Goal: Task Accomplishment & Management: Complete application form

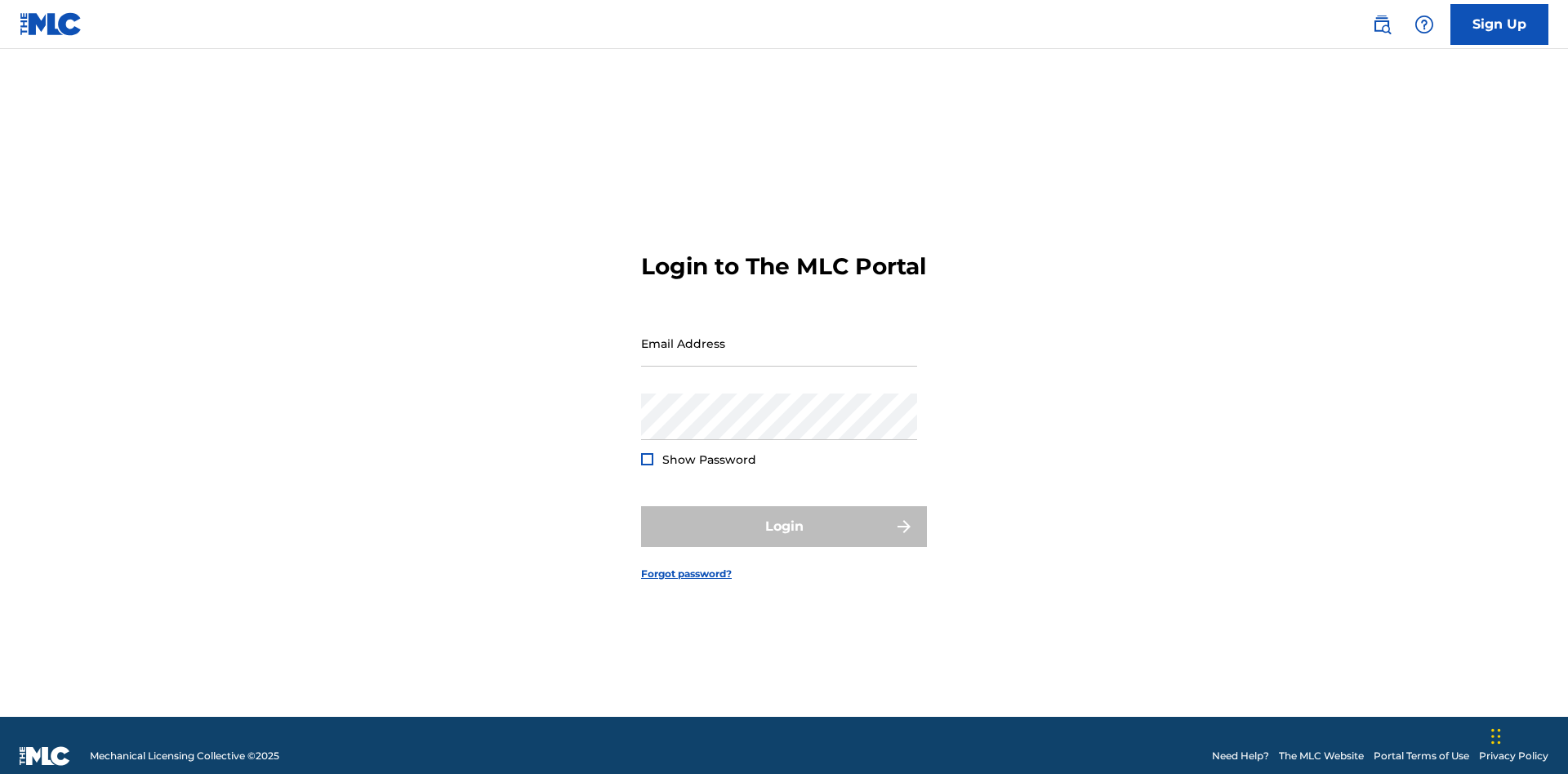
scroll to position [21, 0]
click at [779, 335] on input "Email Address" at bounding box center [779, 343] width 276 height 47
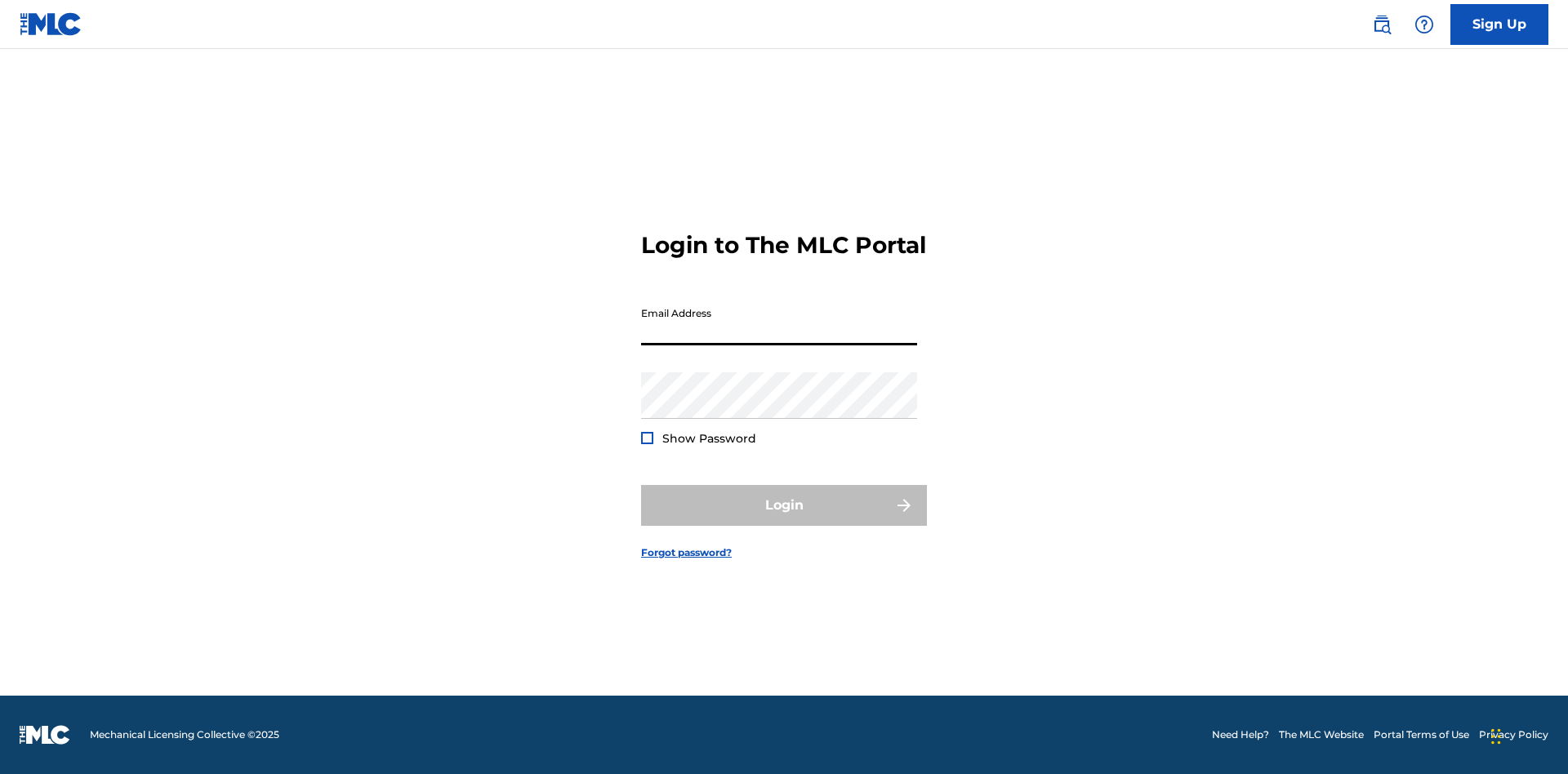
scroll to position [21, 0]
type input "[PERSON_NAME][EMAIL_ADDRESS][PERSON_NAME][DOMAIN_NAME]"
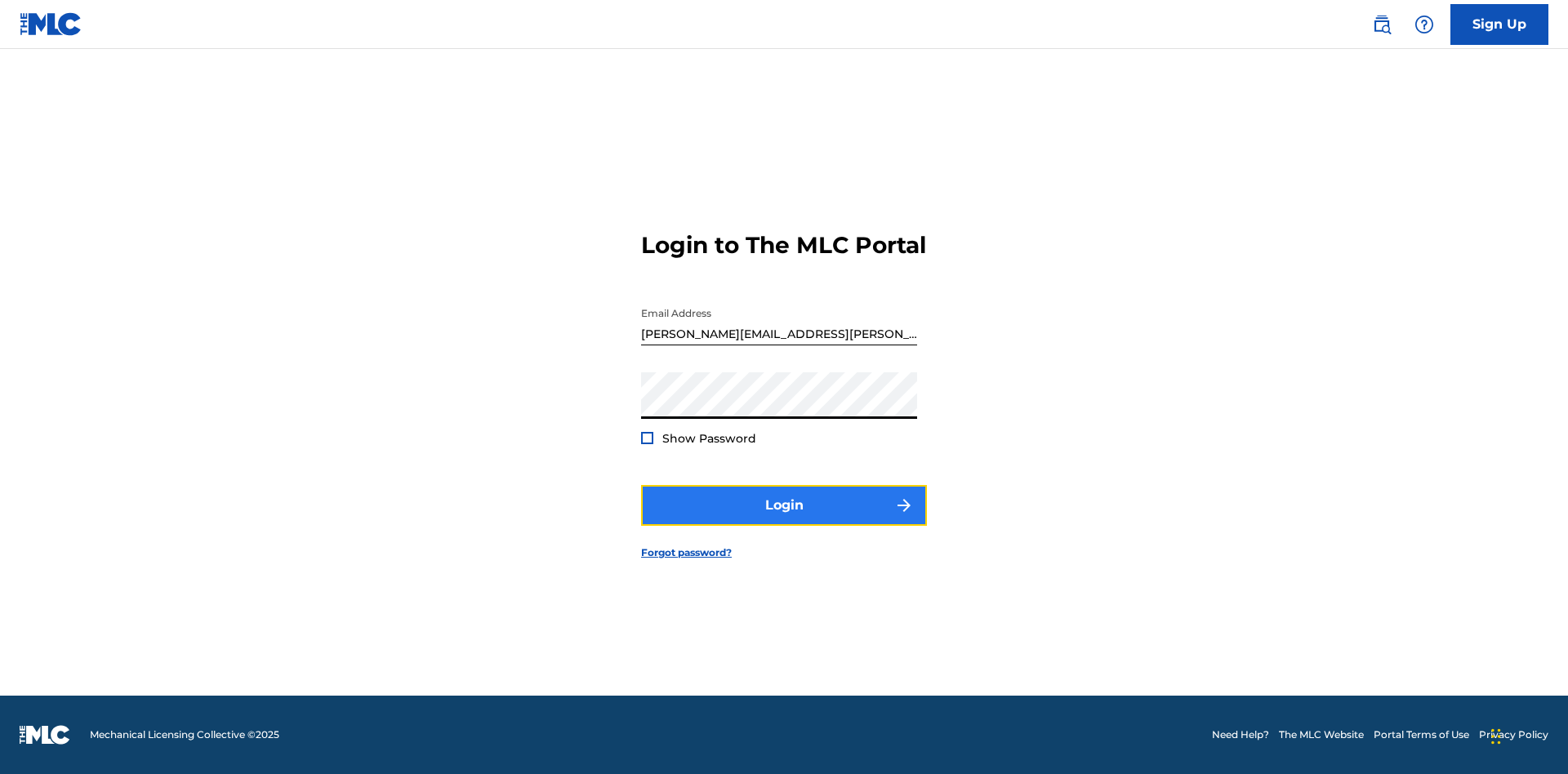
click at [784, 519] on button "Login" at bounding box center [784, 505] width 286 height 41
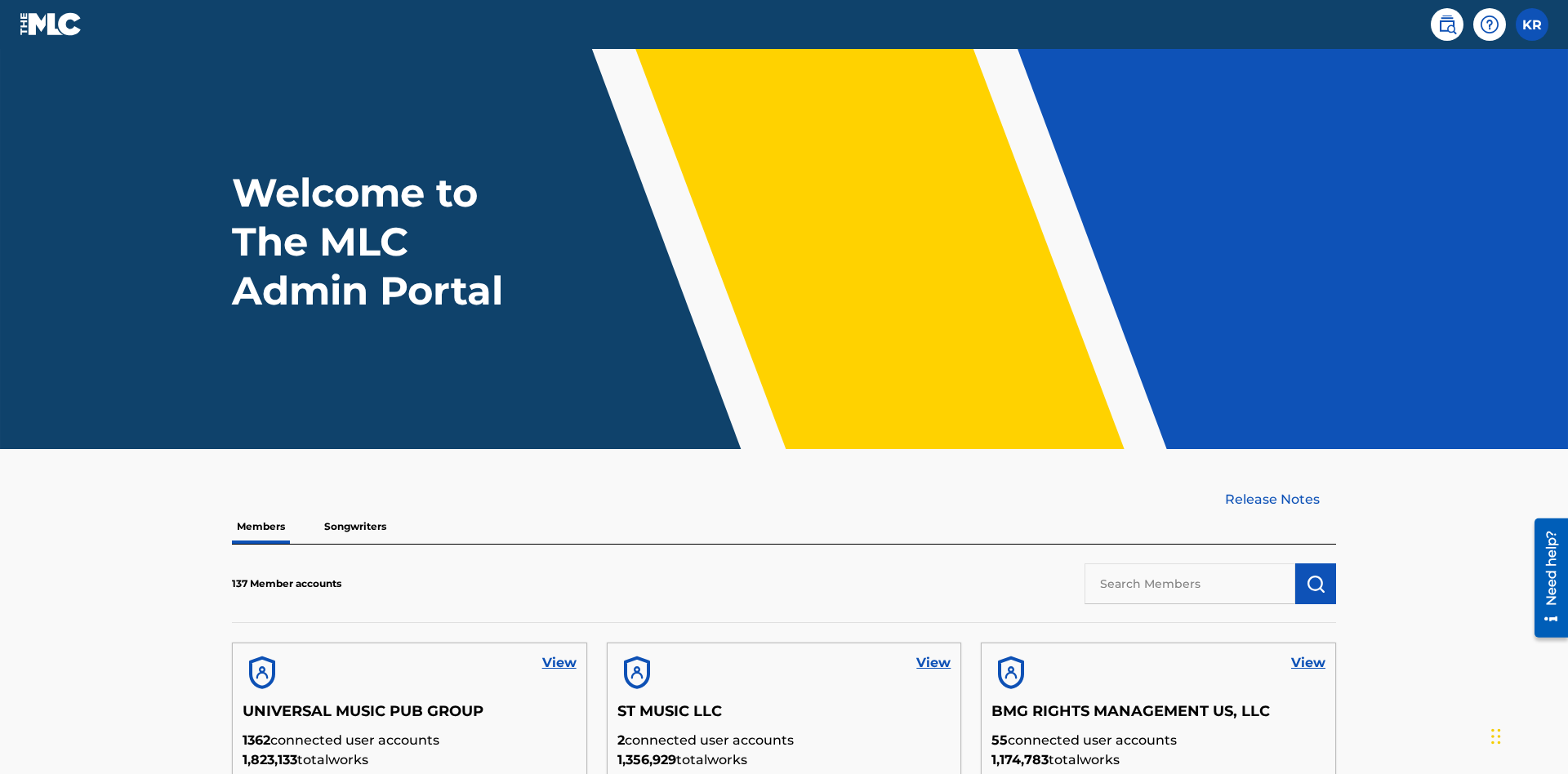
click at [1189, 563] on input "text" at bounding box center [1189, 583] width 210 height 41
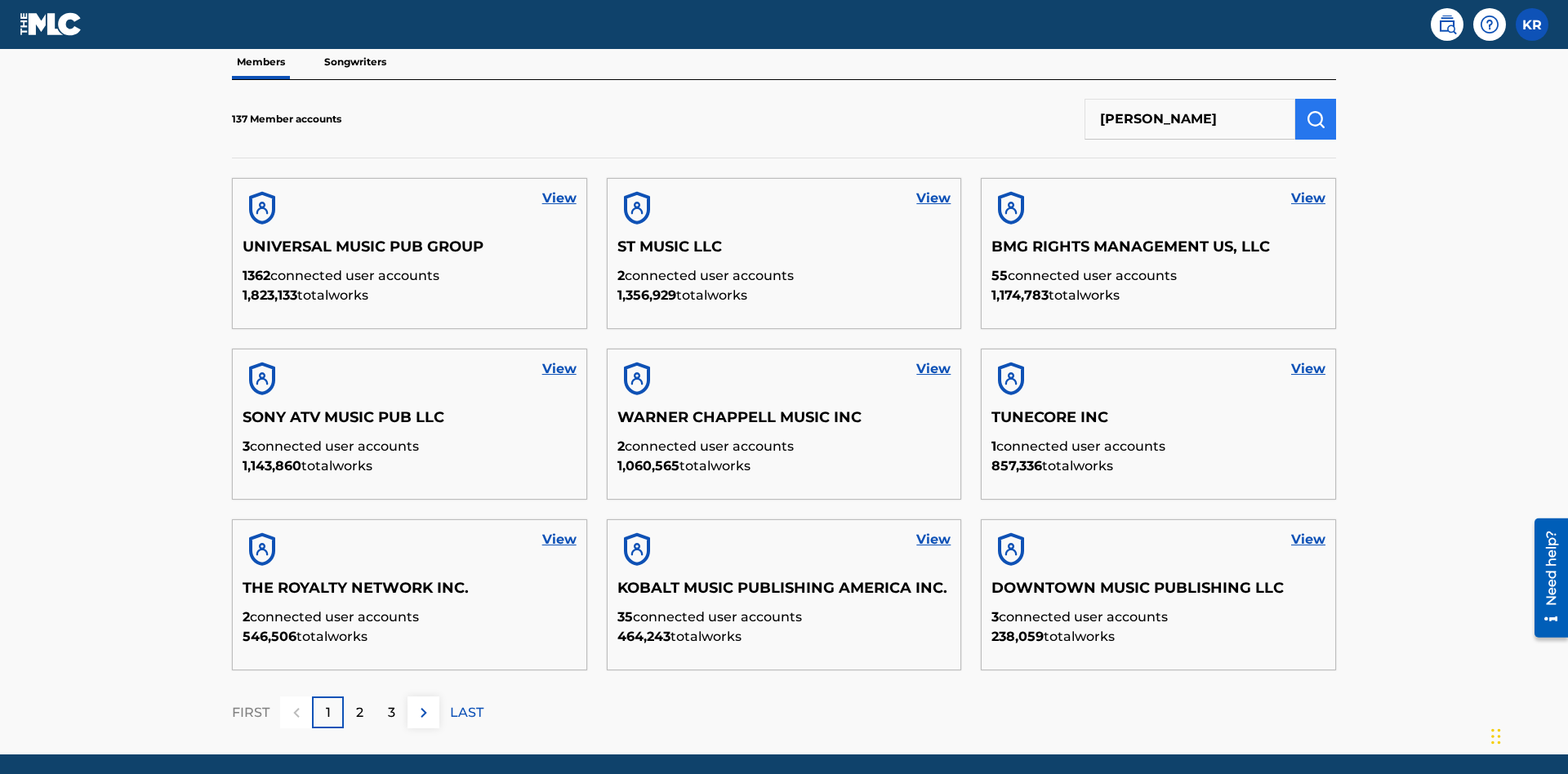
type input "[PERSON_NAME]"
click at [1316, 110] on img "submit" at bounding box center [1315, 119] width 19 height 19
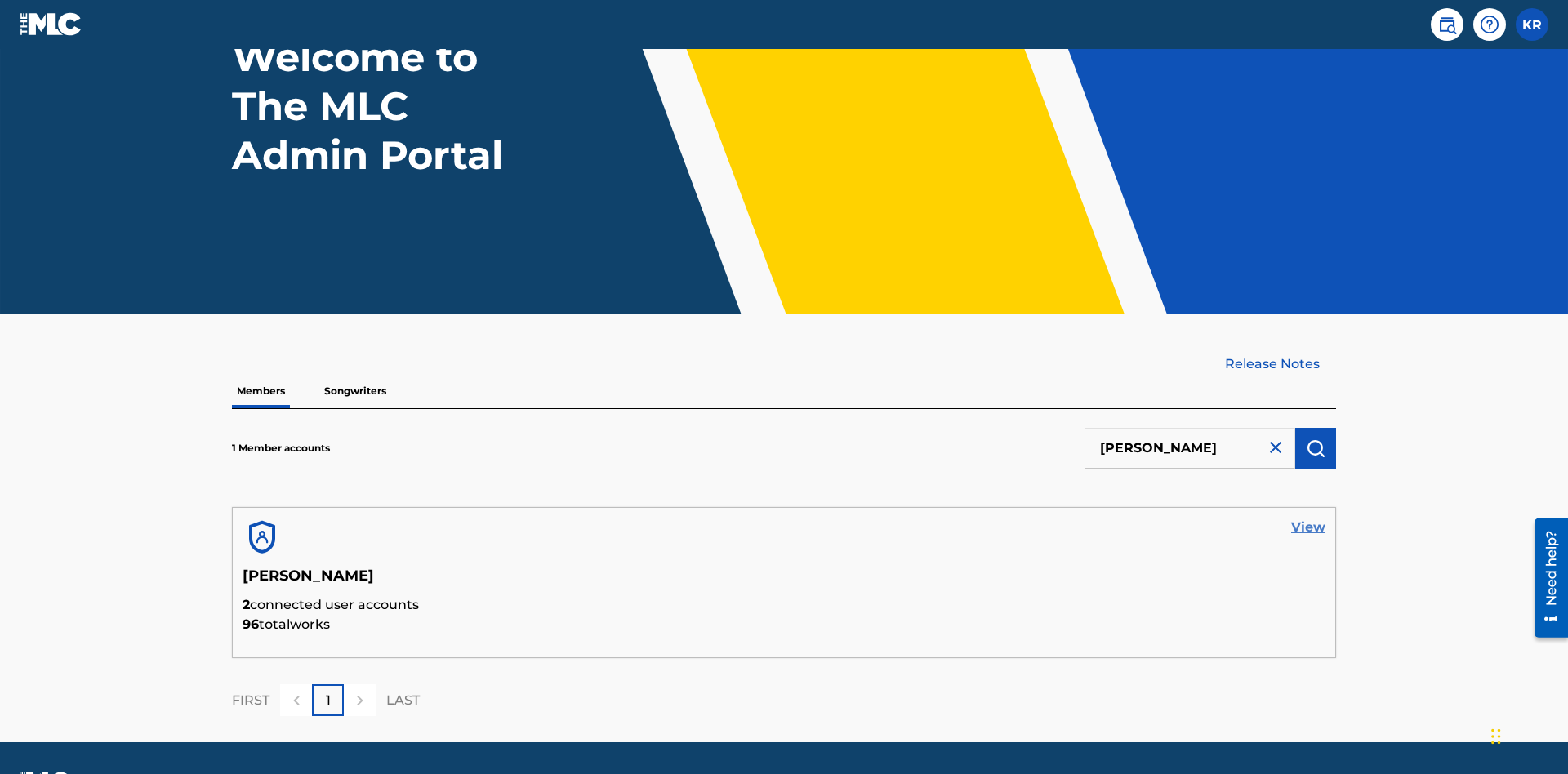
click at [1308, 517] on link "View" at bounding box center [1308, 526] width 35 height 19
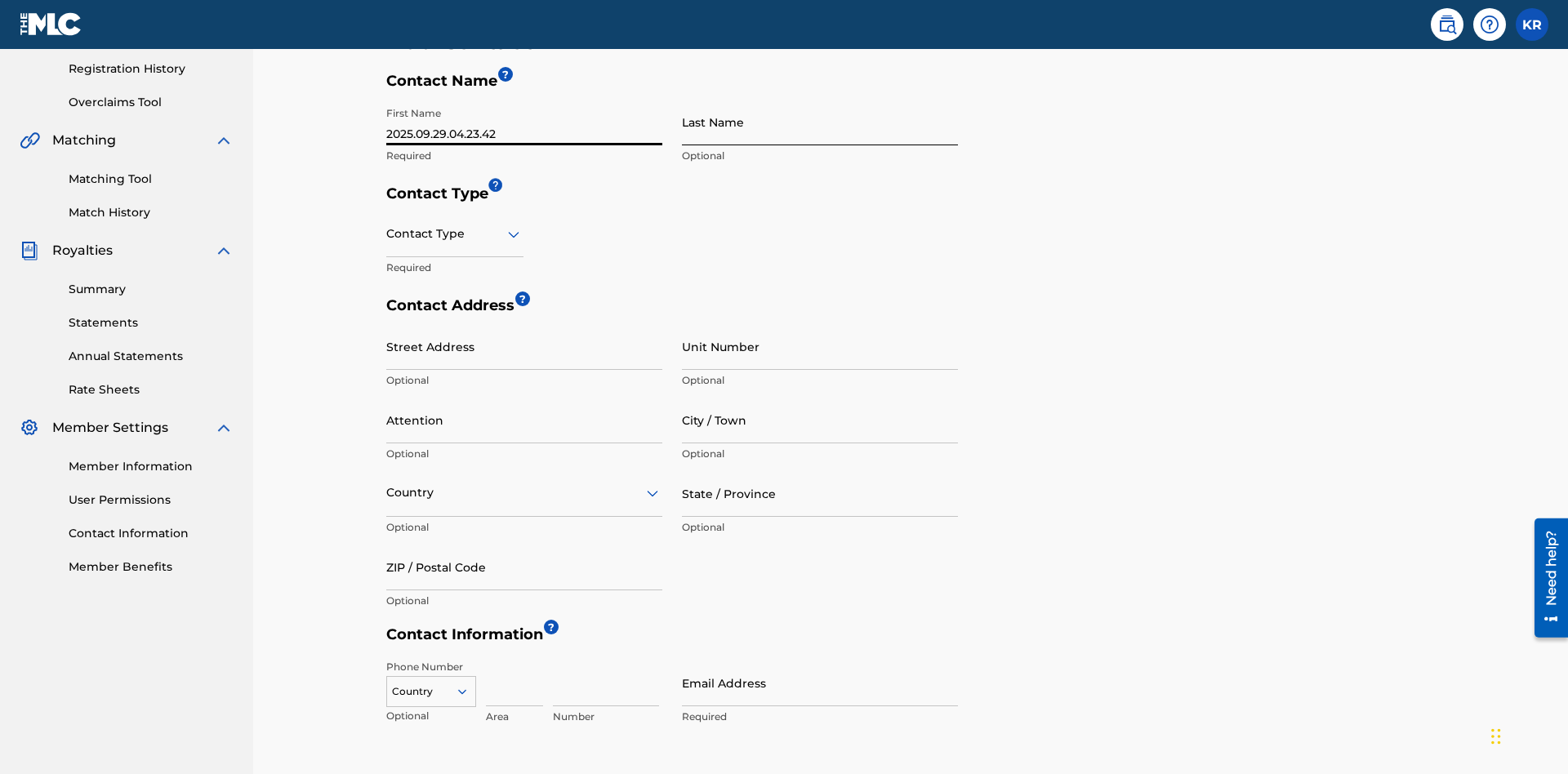
type input "2025.09.29.04.23.42"
click at [820, 122] on input "Last Name" at bounding box center [820, 122] width 276 height 47
type input "2025.09.29.04.23.42"
click at [387, 226] on input "text" at bounding box center [388, 234] width 4 height 17
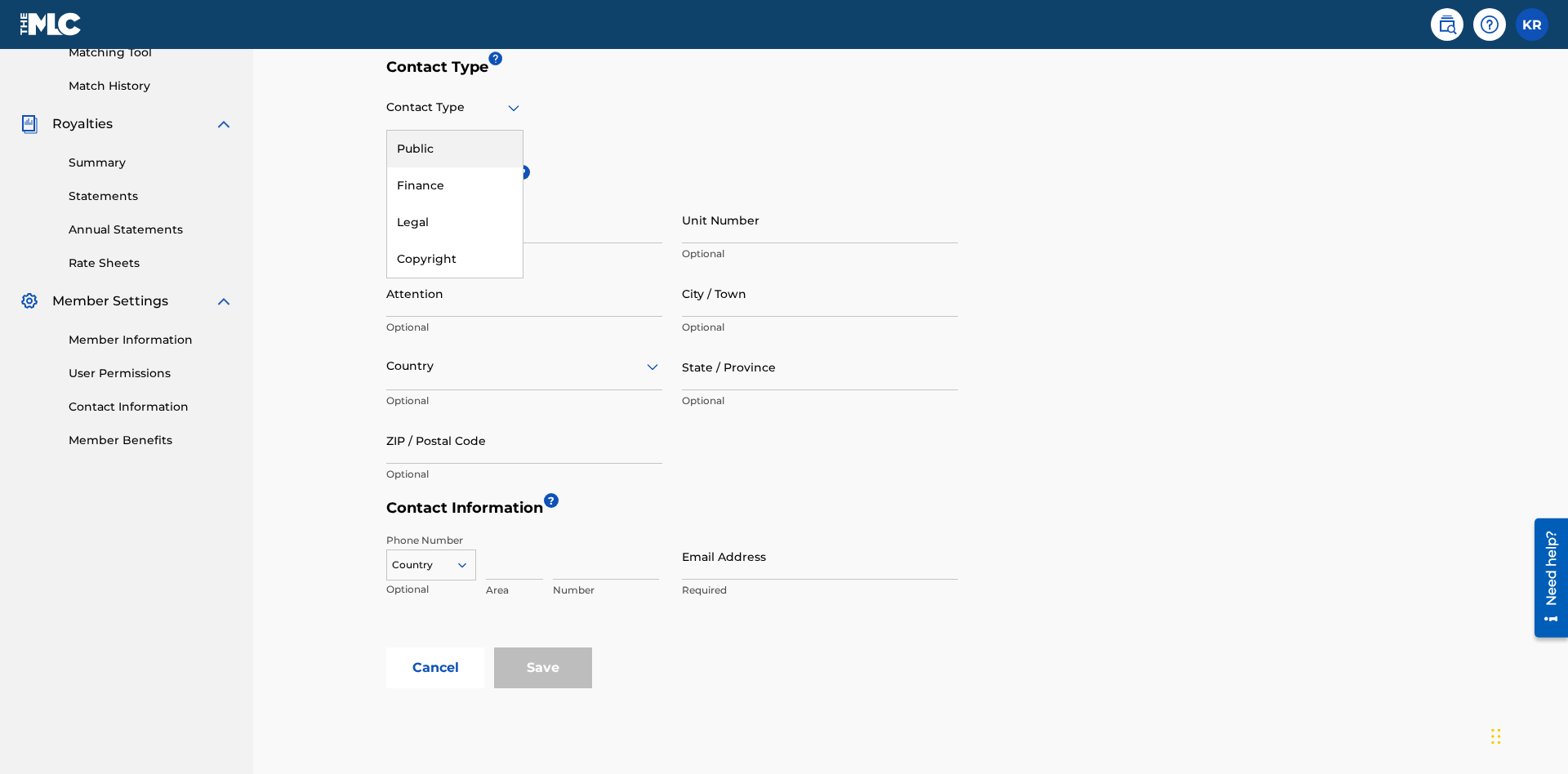
click at [454, 222] on div "Legal" at bounding box center [454, 222] width 135 height 37
click at [820, 270] on input "City / Town" at bounding box center [820, 293] width 276 height 47
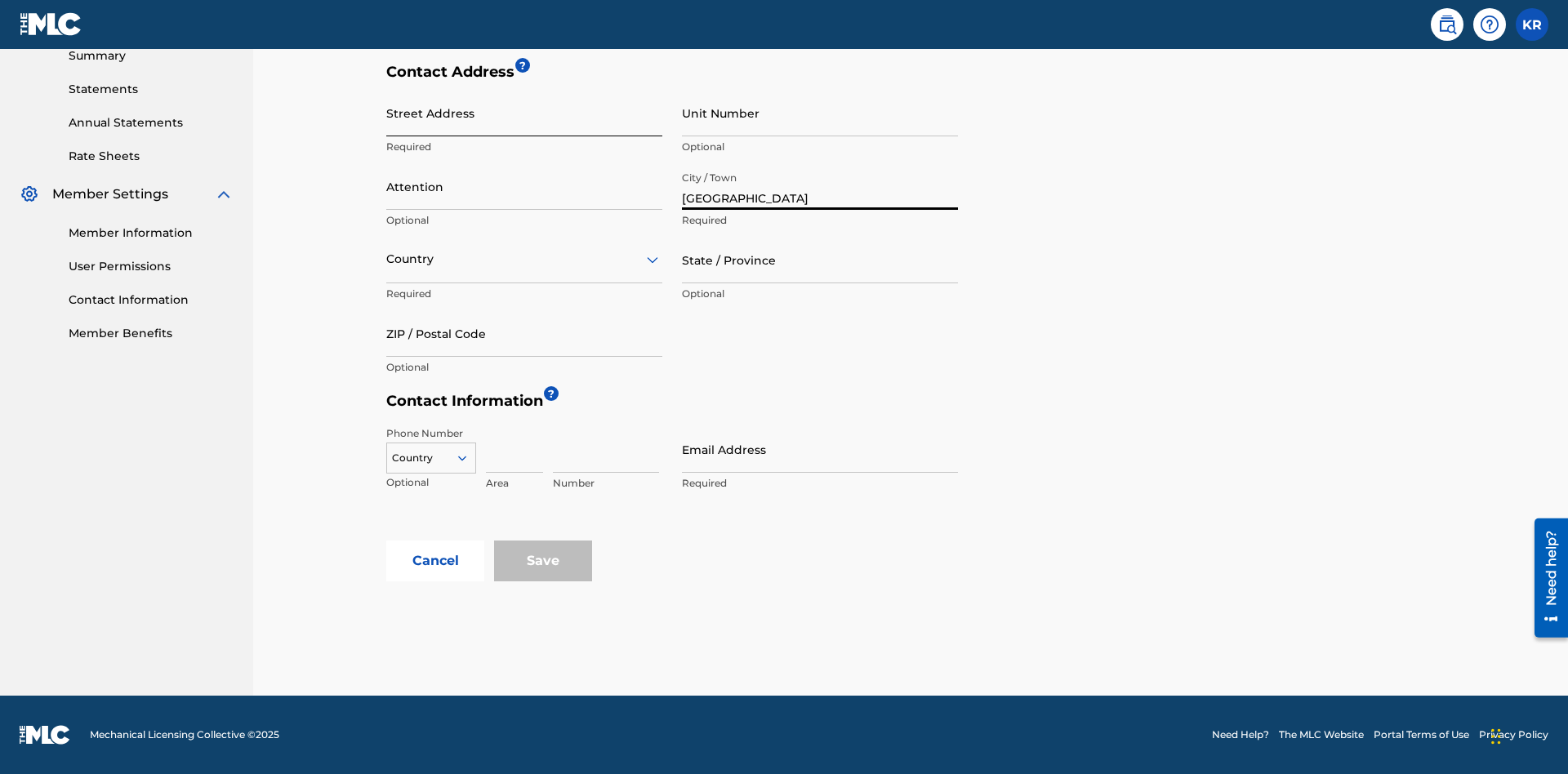
type input "Vancouver"
click at [524, 122] on input "Street Address" at bounding box center [524, 112] width 276 height 47
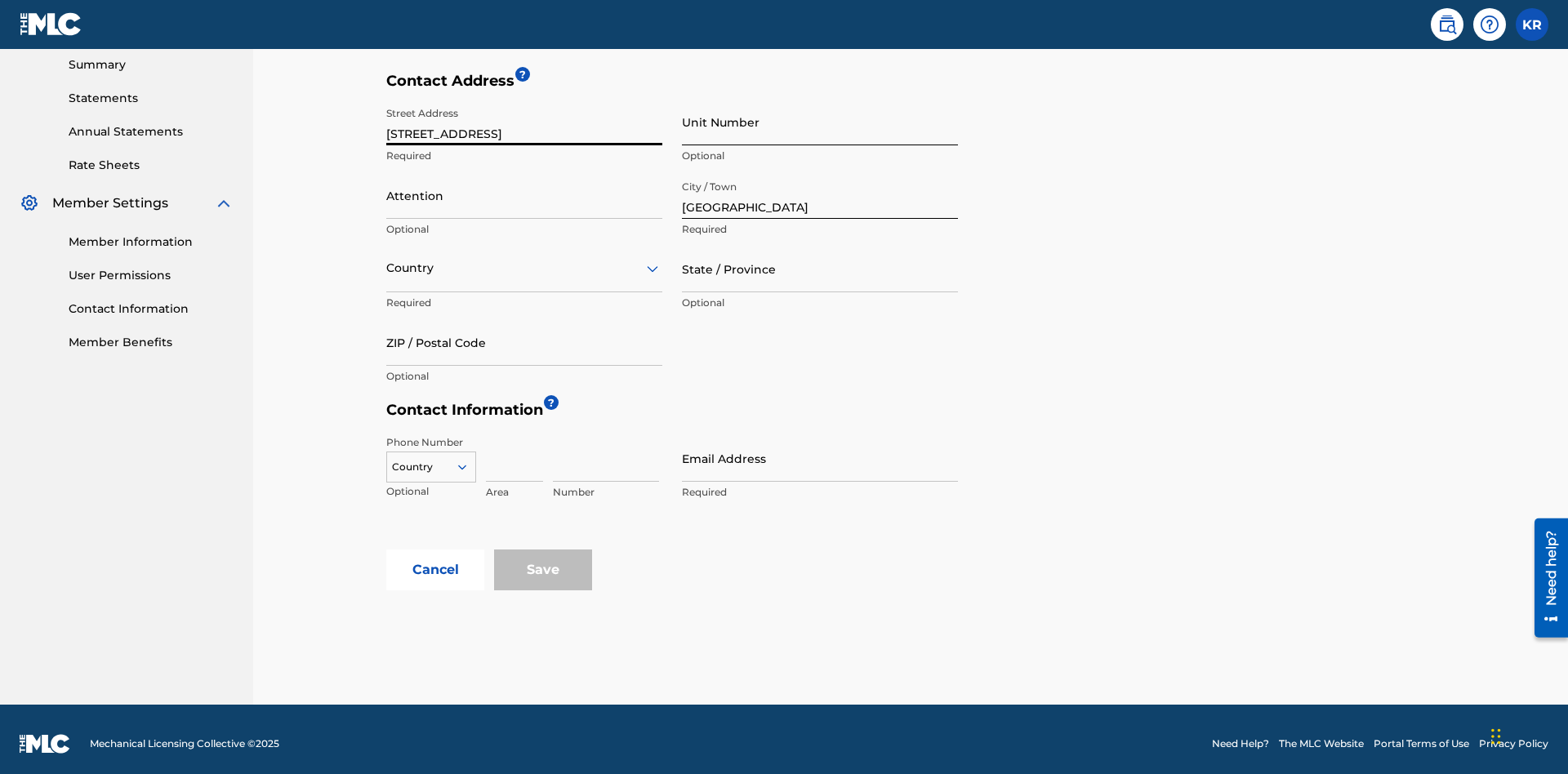
type input "123 Main Street"
click at [820, 122] on input "Unit Number" at bounding box center [820, 122] width 276 height 47
type input "3B"
click at [524, 186] on input "Attention" at bounding box center [524, 195] width 276 height 47
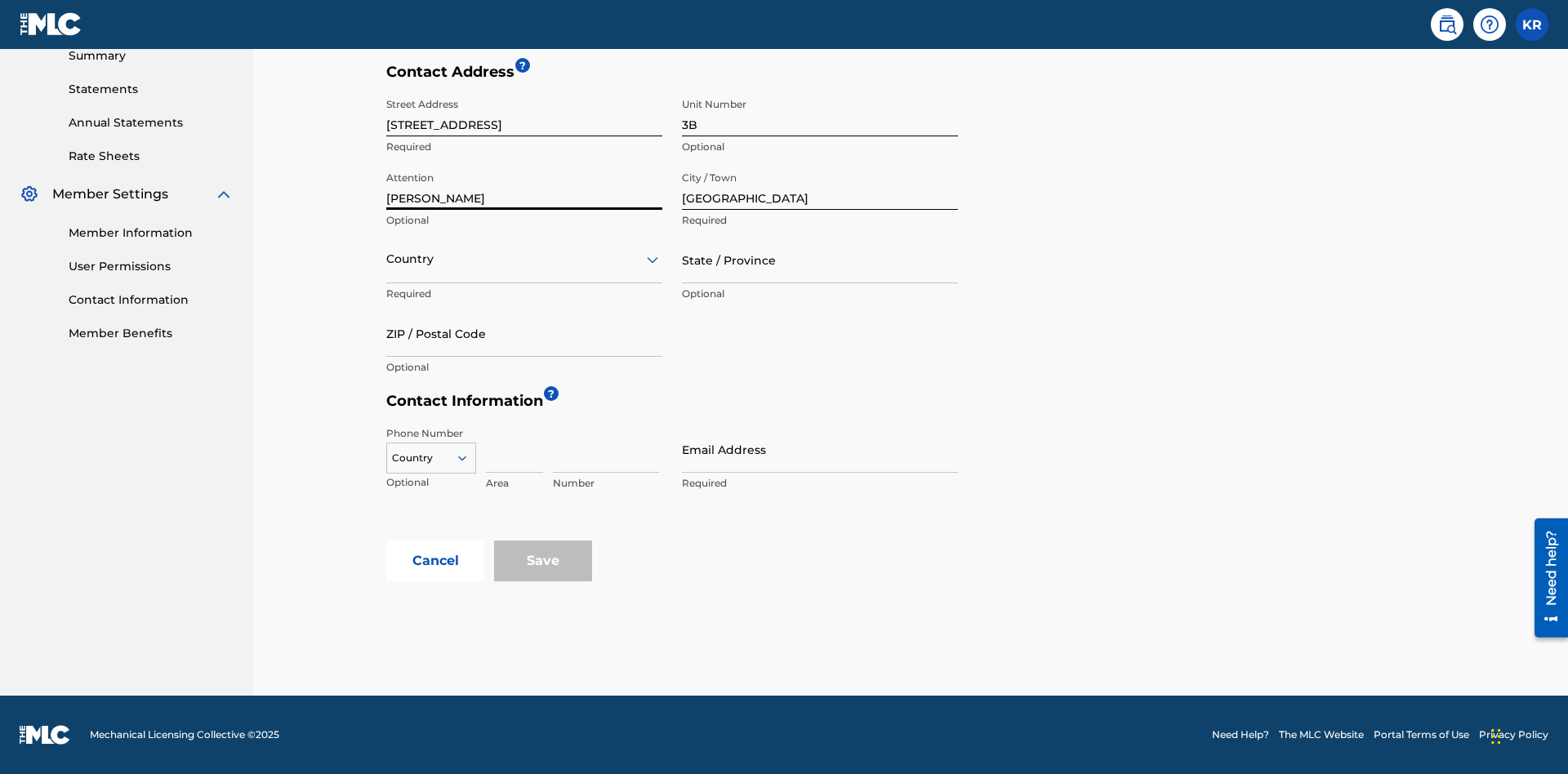
type input "Jim Jones"
click at [387, 259] on input "text" at bounding box center [388, 259] width 4 height 17
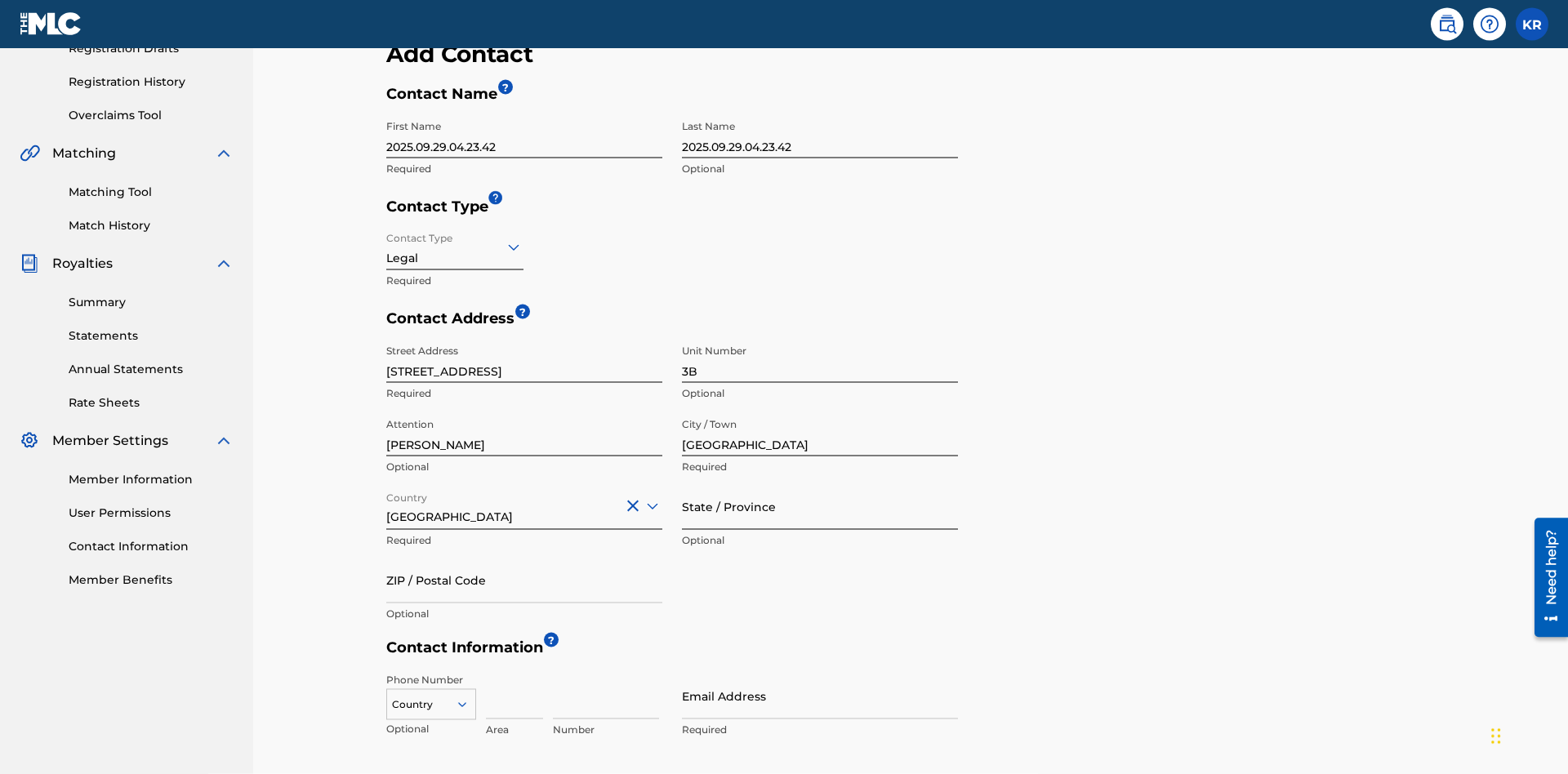
click at [820, 483] on input "State / Province" at bounding box center [820, 506] width 276 height 47
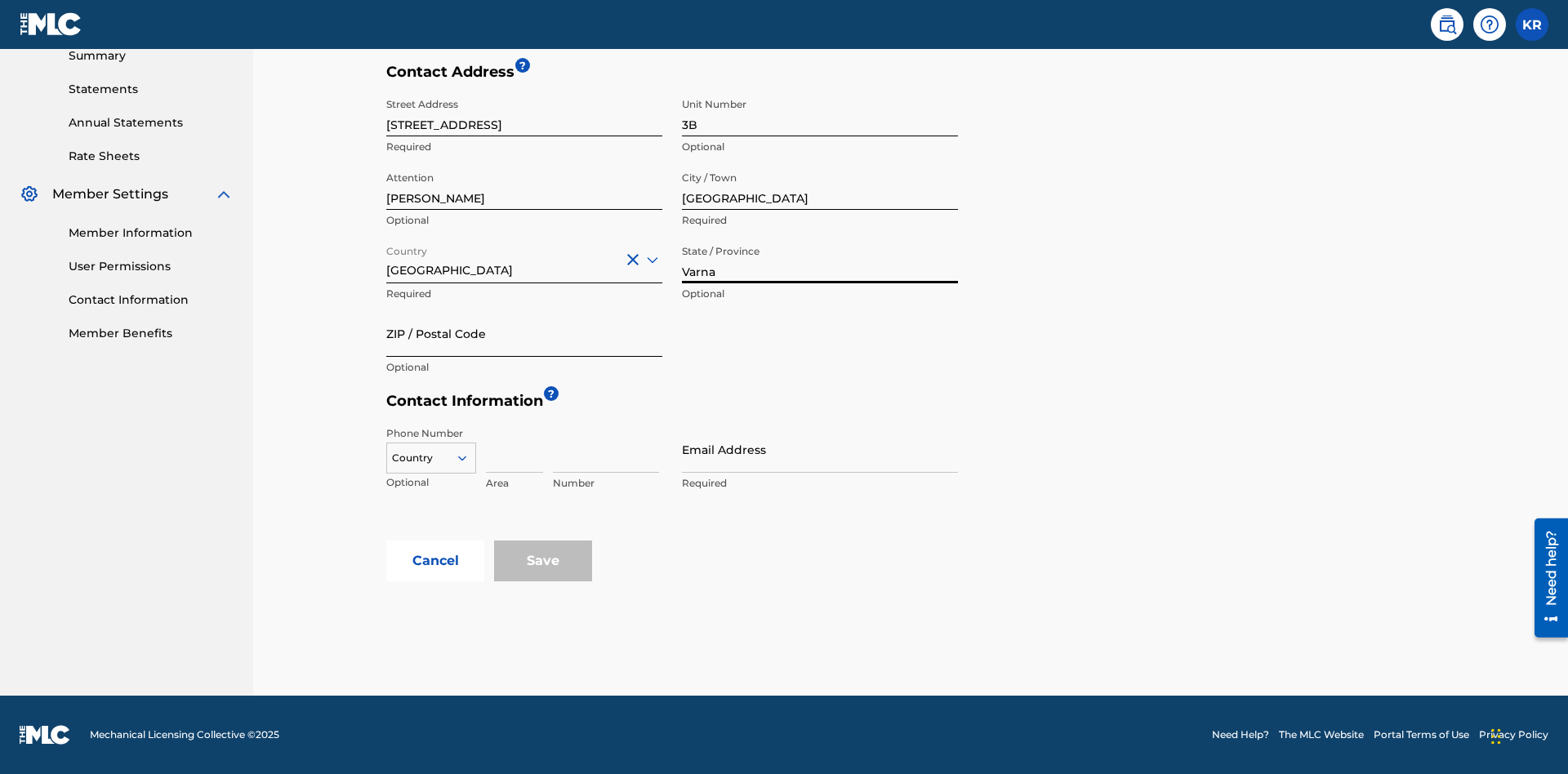
type input "Varna"
click at [524, 333] on input "ZIP / Postal Code" at bounding box center [524, 333] width 276 height 47
type input "V5X 2Z9"
click at [469, 458] on icon at bounding box center [462, 458] width 15 height 15
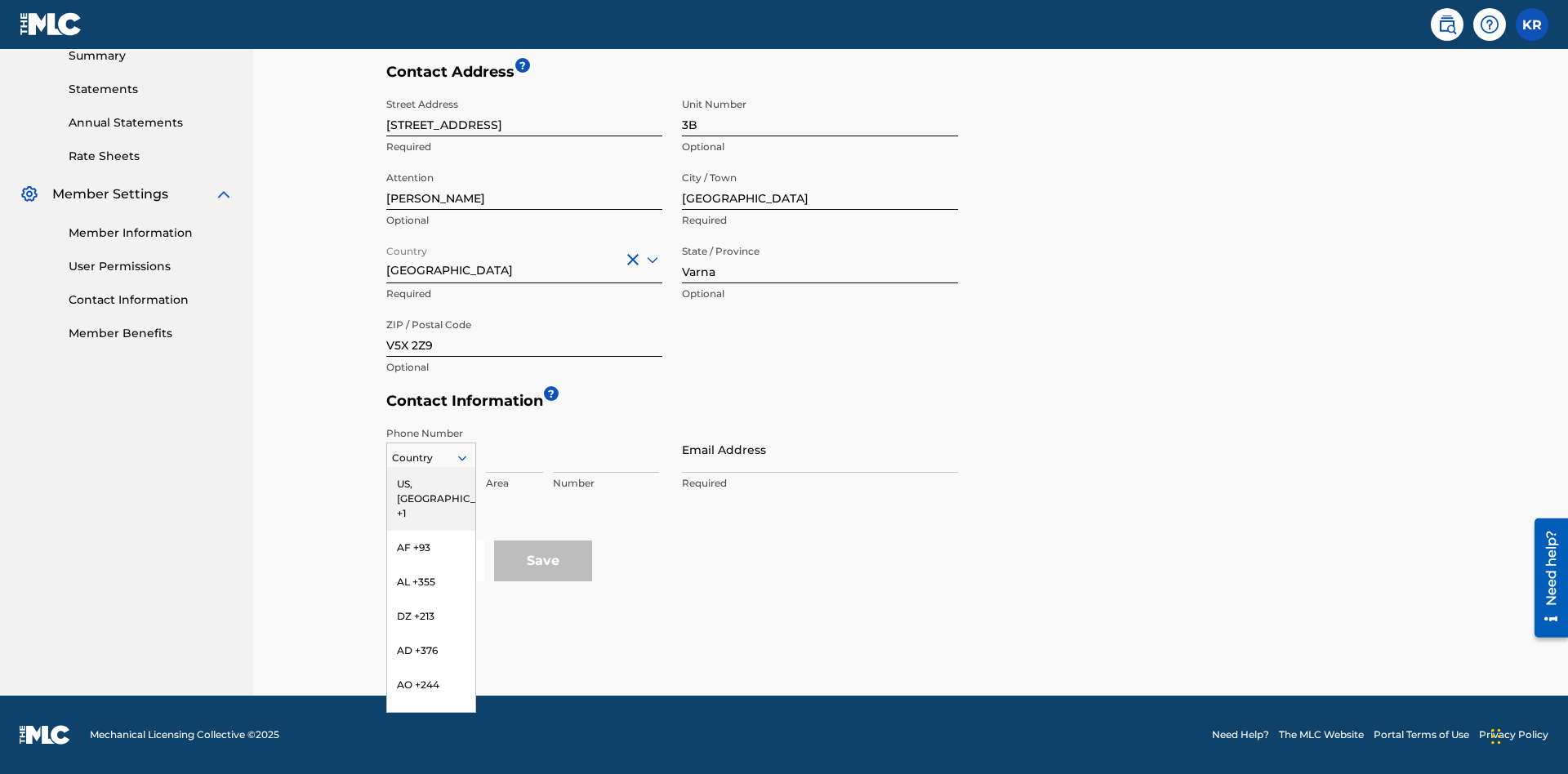
click at [432, 484] on div "US, CA +1" at bounding box center [431, 499] width 88 height 64
click at [515, 449] on input at bounding box center [514, 449] width 58 height 47
type input "202"
click at [606, 449] on input at bounding box center [606, 449] width 106 height 47
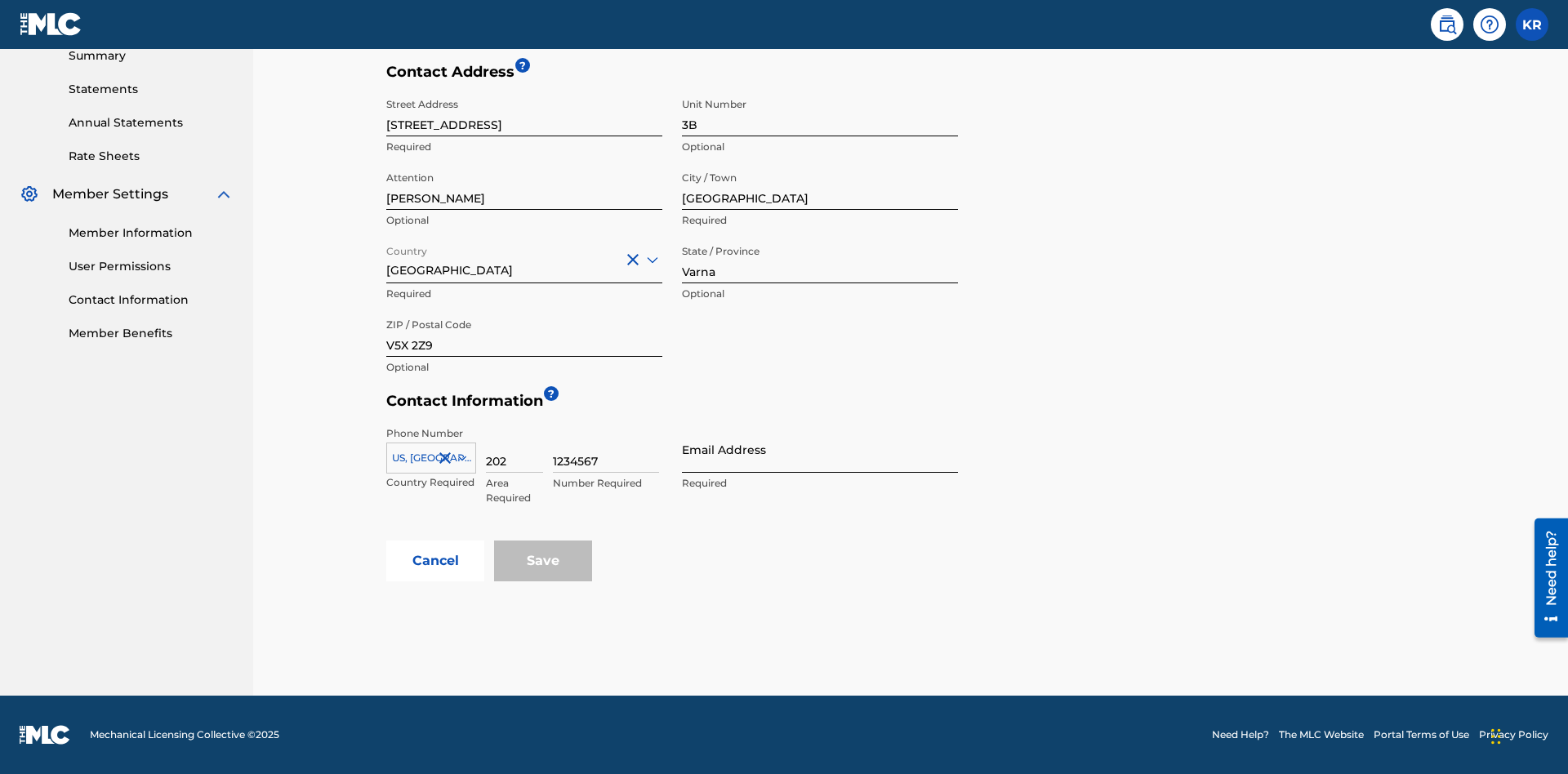
type input "1234567"
click at [820, 449] on input "Email Address" at bounding box center [820, 449] width 276 height 47
type input "tester@email.com"
click at [435, 561] on button "Cancel" at bounding box center [434, 560] width 98 height 41
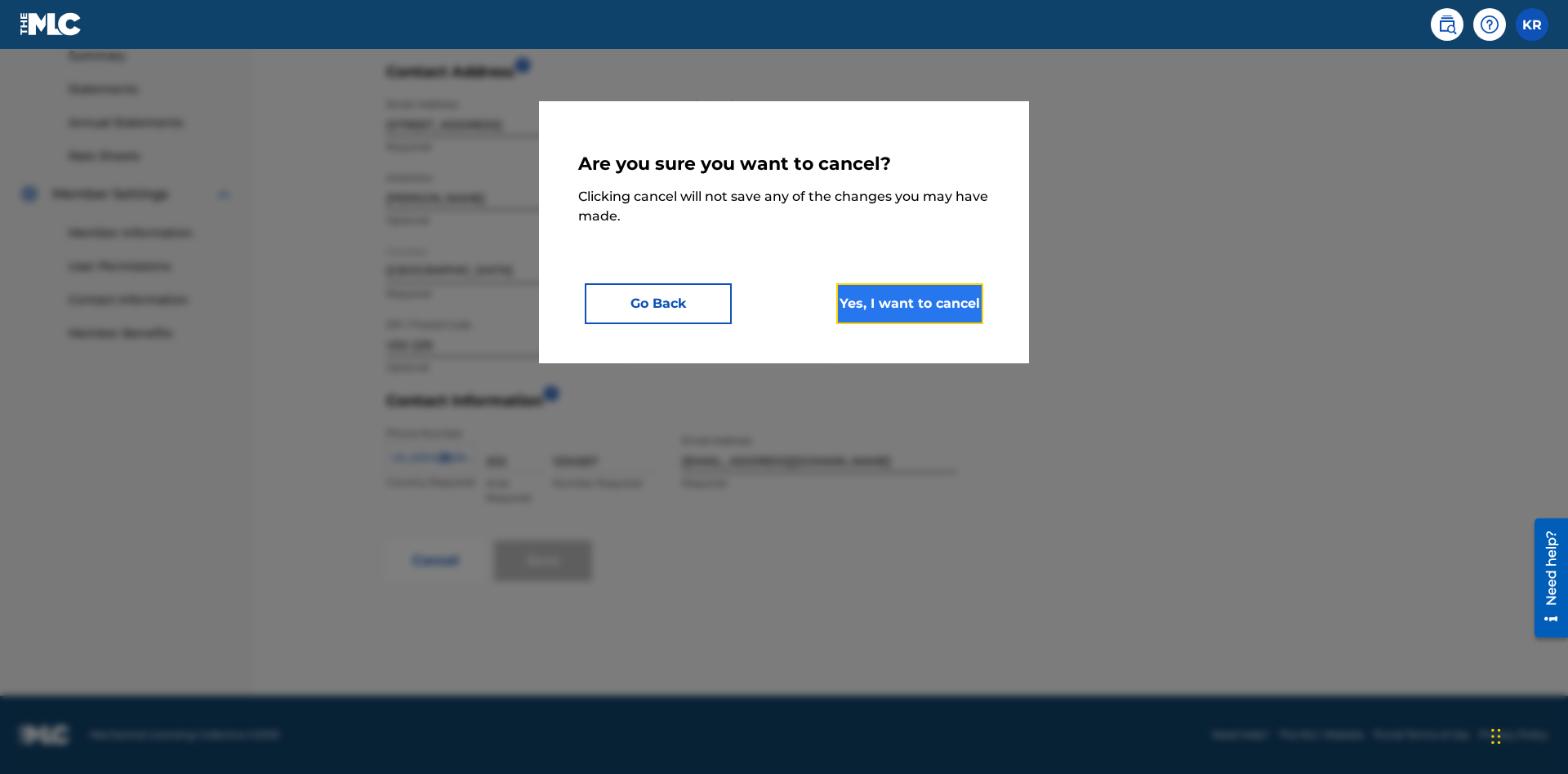
click at [910, 302] on button "Yes, I want to cancel" at bounding box center [910, 303] width 147 height 41
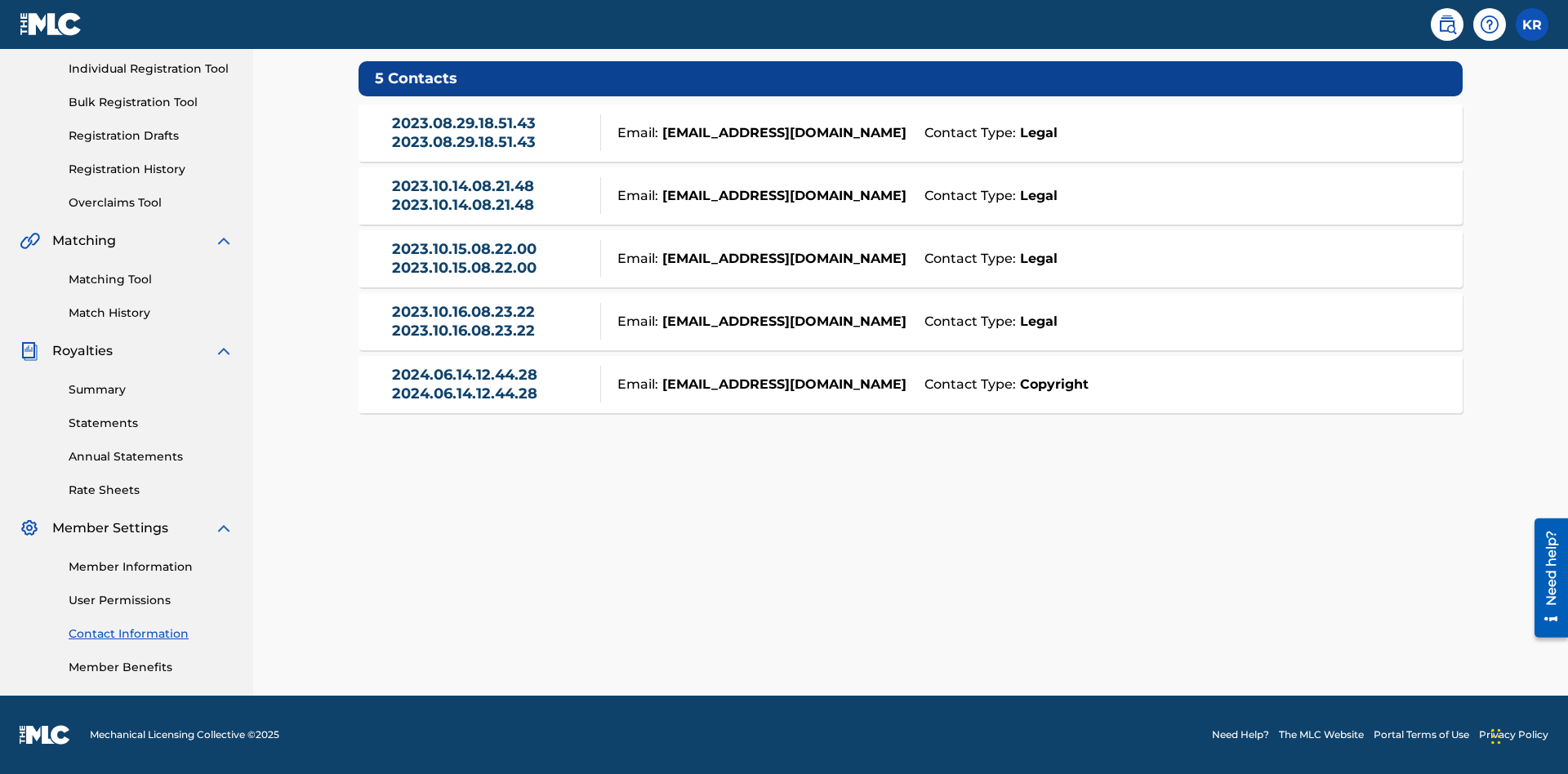
scroll to position [125, 0]
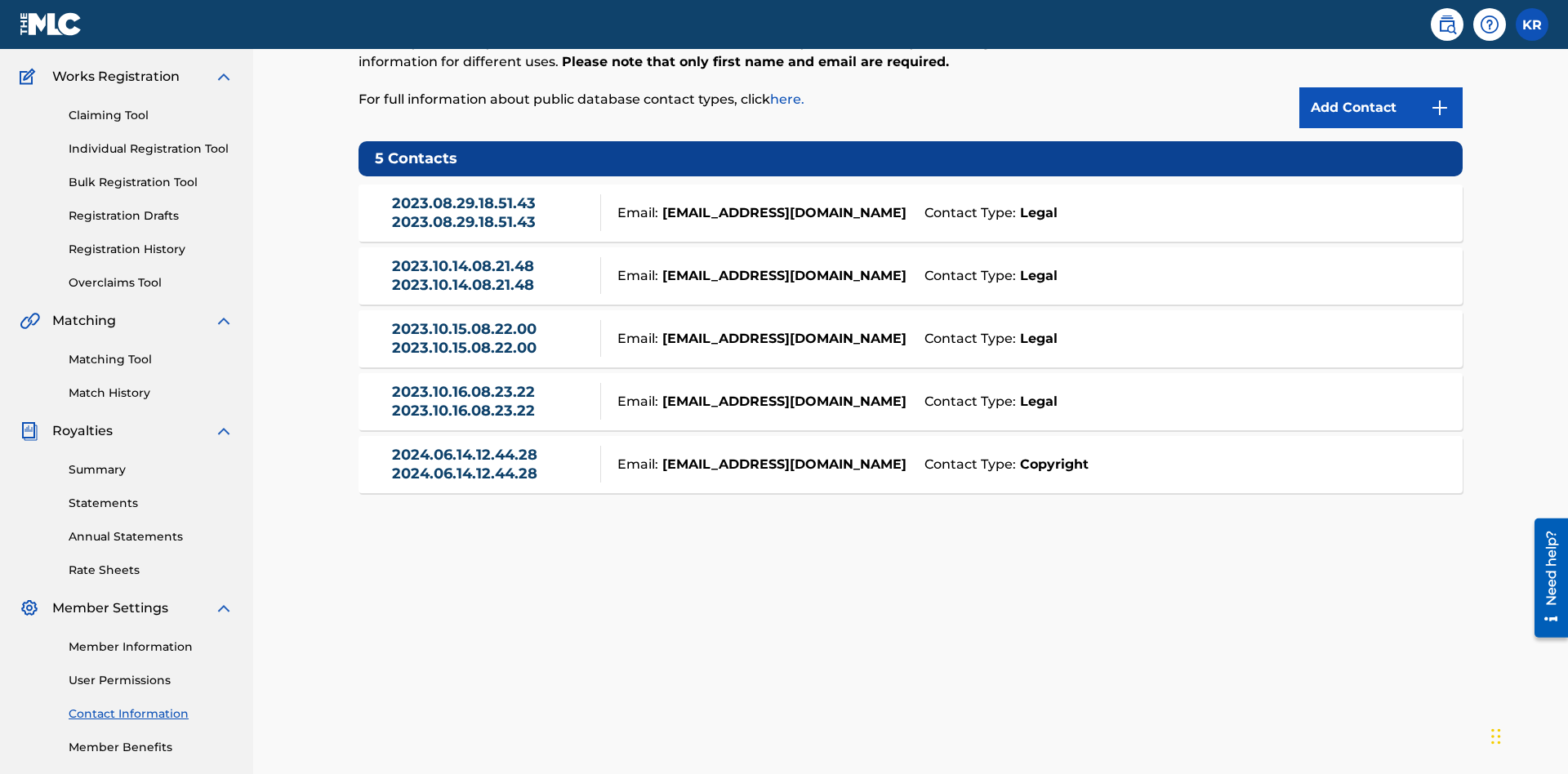
click at [911, 203] on div "Email: tester@email.com" at bounding box center [758, 212] width 315 height 19
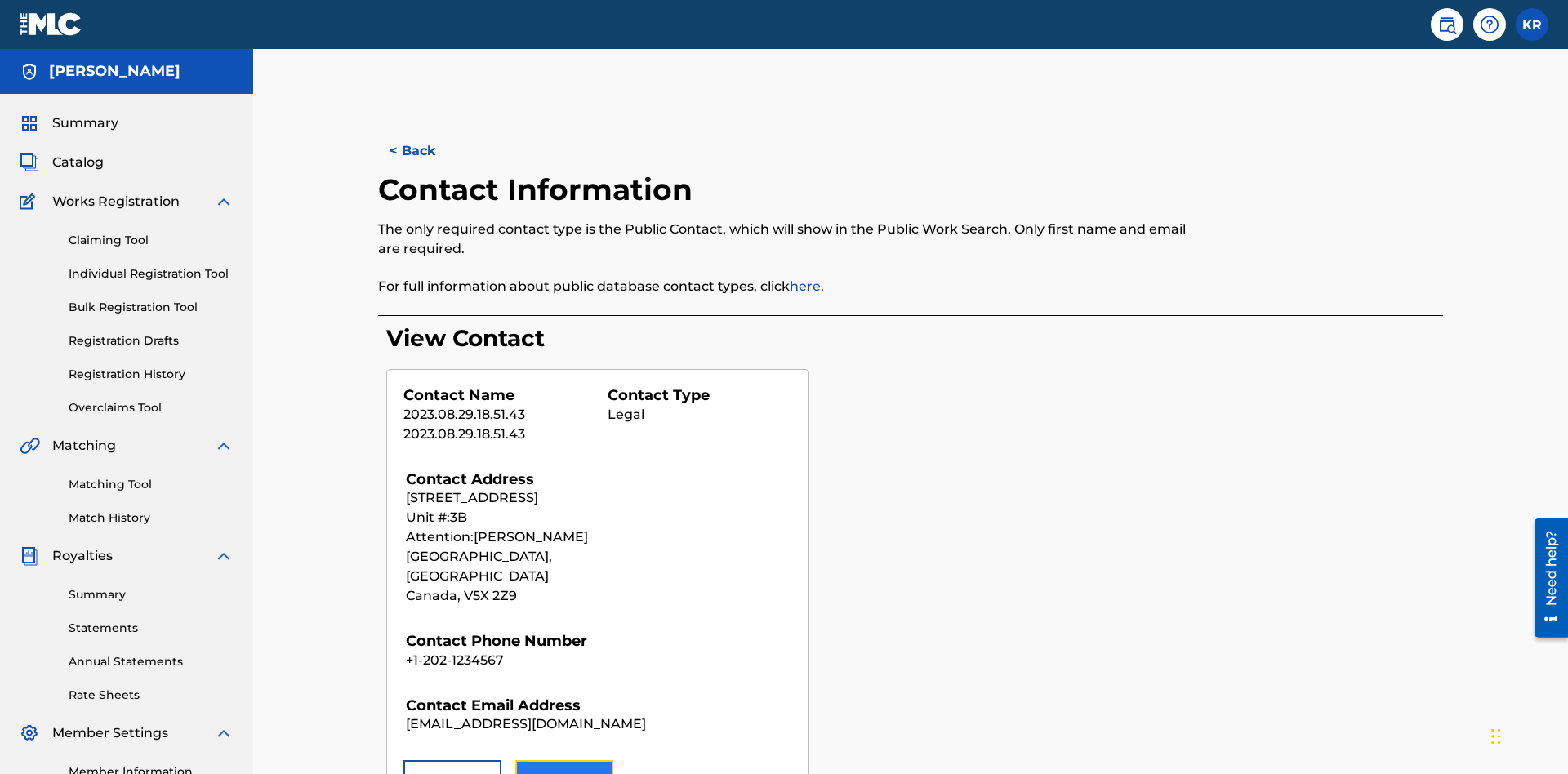
click at [564, 760] on button "Edit" at bounding box center [564, 780] width 98 height 41
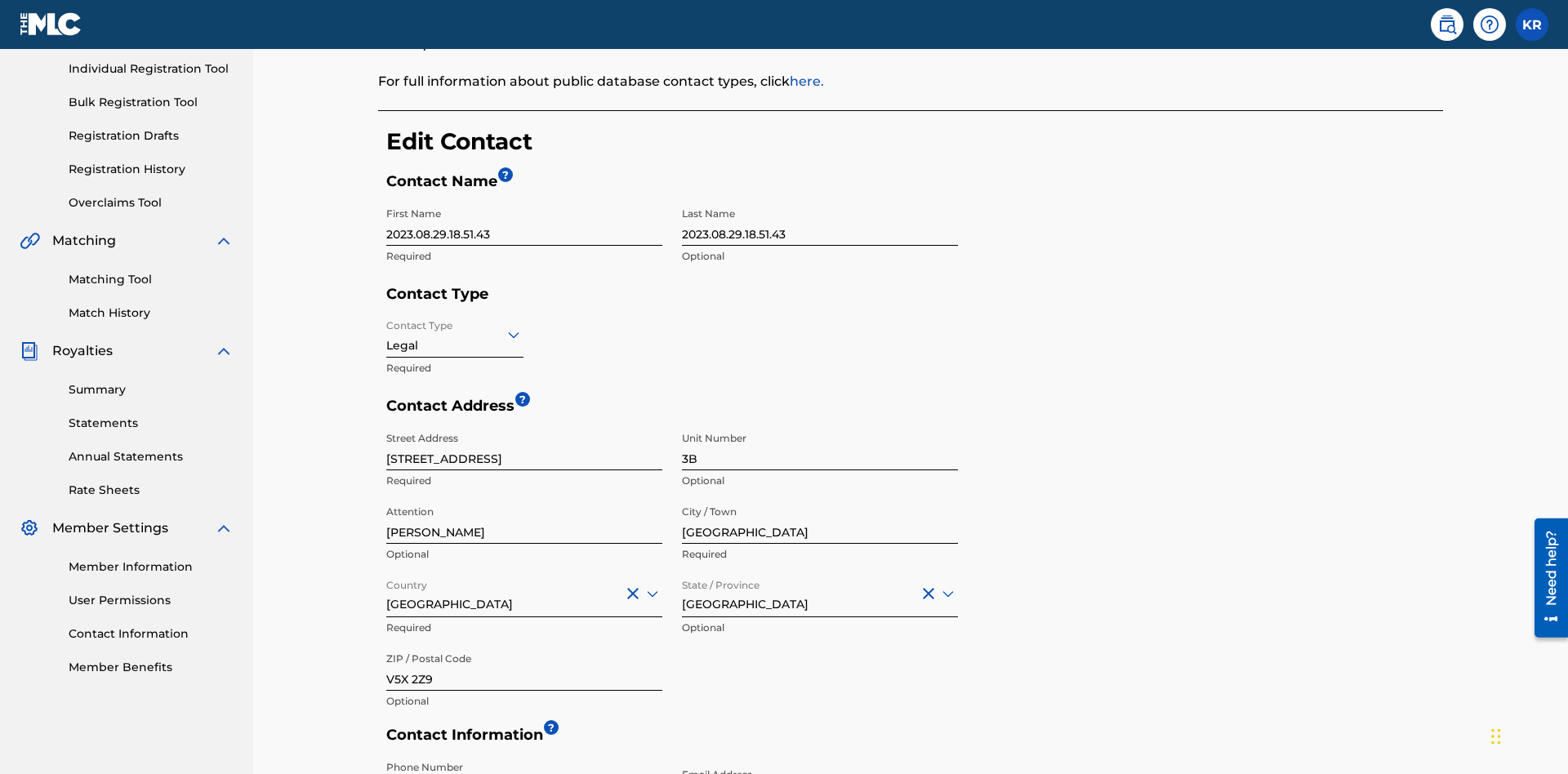
click at [524, 199] on input "2023.08.29.18.51.43" at bounding box center [524, 222] width 276 height 47
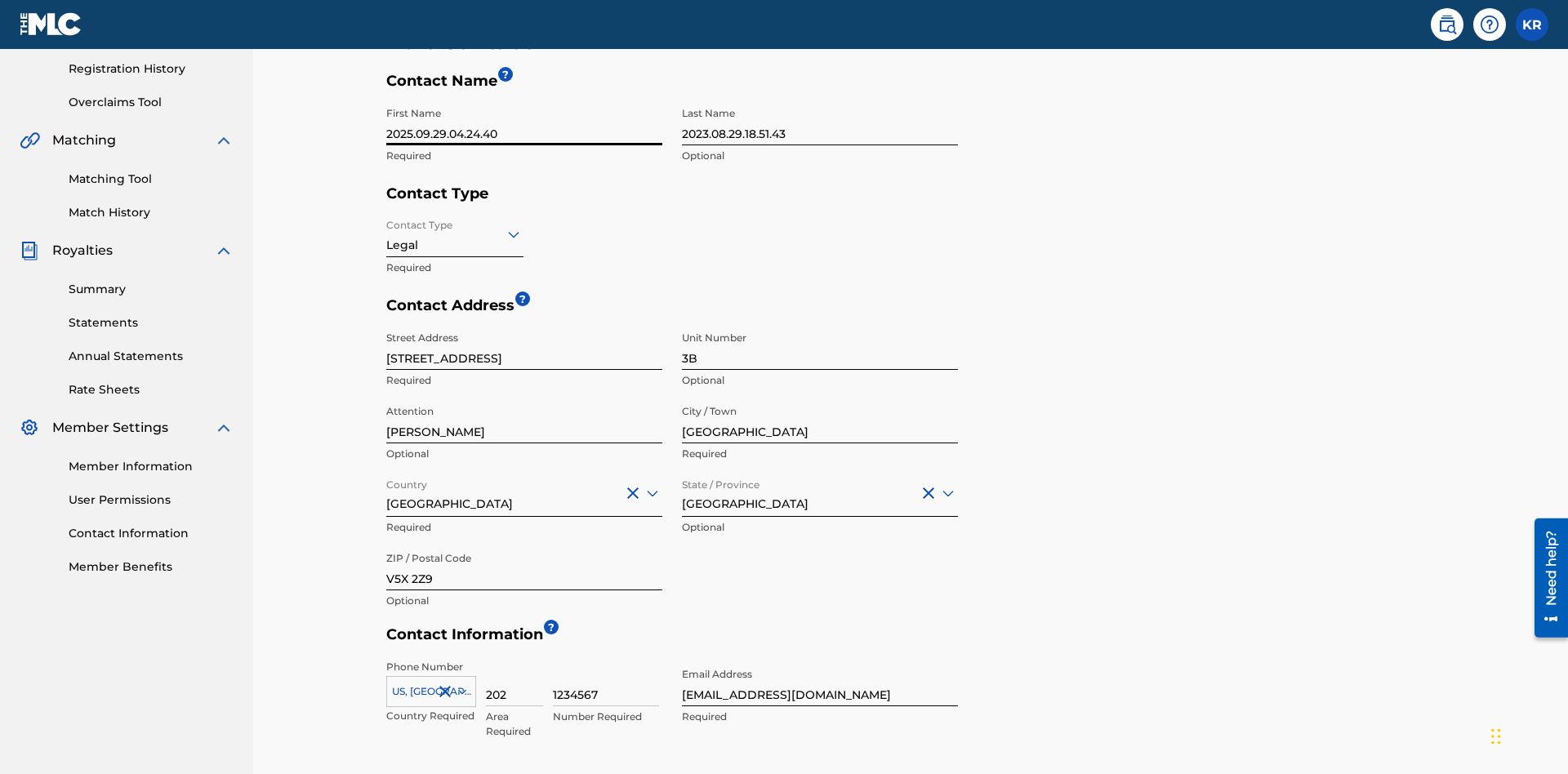
type input "2025.09.29.04.24.40"
click at [820, 122] on input "2023.08.29.18.51.43" at bounding box center [820, 122] width 276 height 47
type input "2025.09.29.04.24.40"
click at [387, 226] on input "Contact Type" at bounding box center [388, 234] width 4 height 17
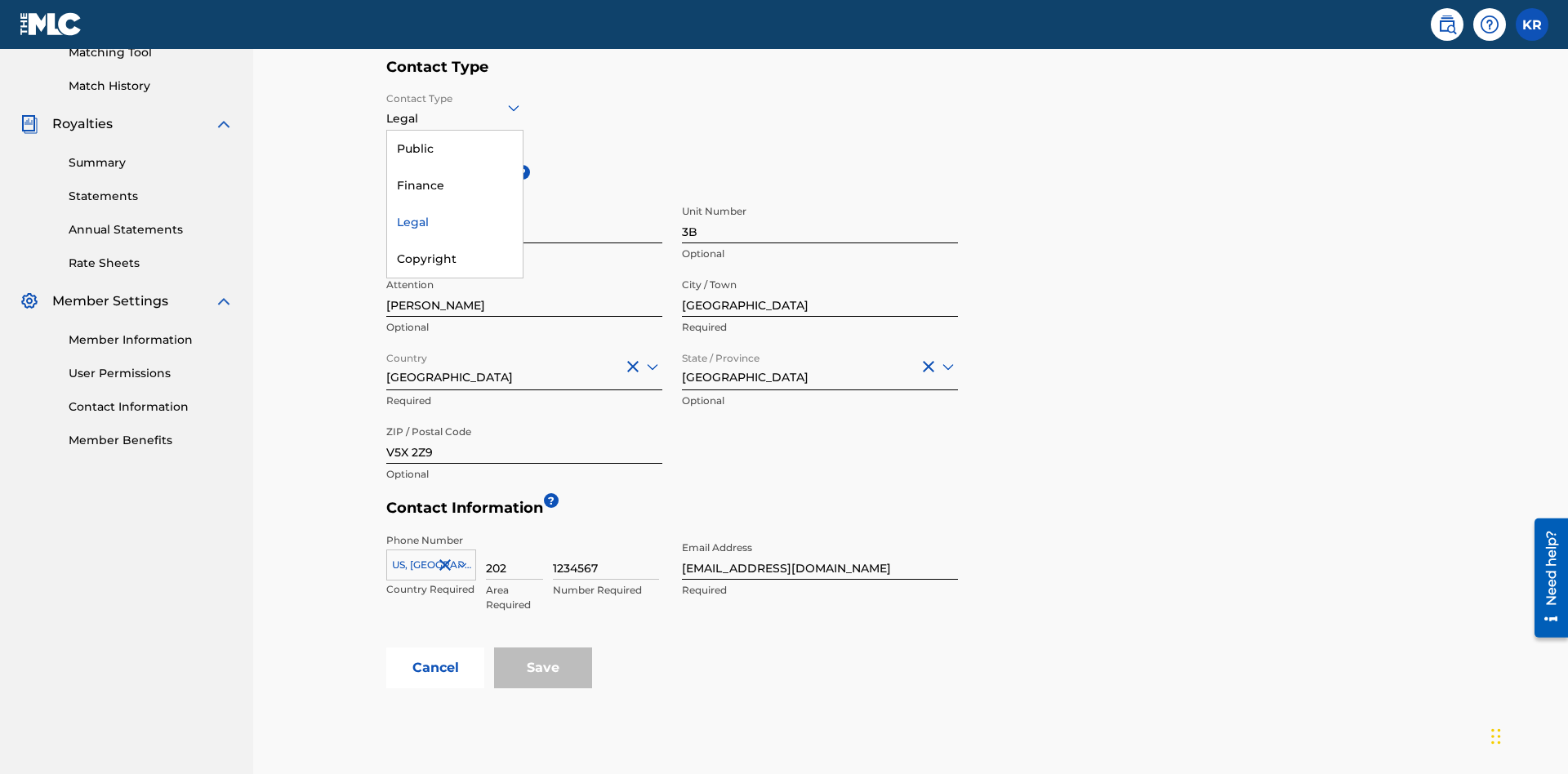
click at [454, 222] on div "Legal" at bounding box center [454, 222] width 135 height 37
click at [820, 270] on input "Vancouver" at bounding box center [820, 293] width 276 height 47
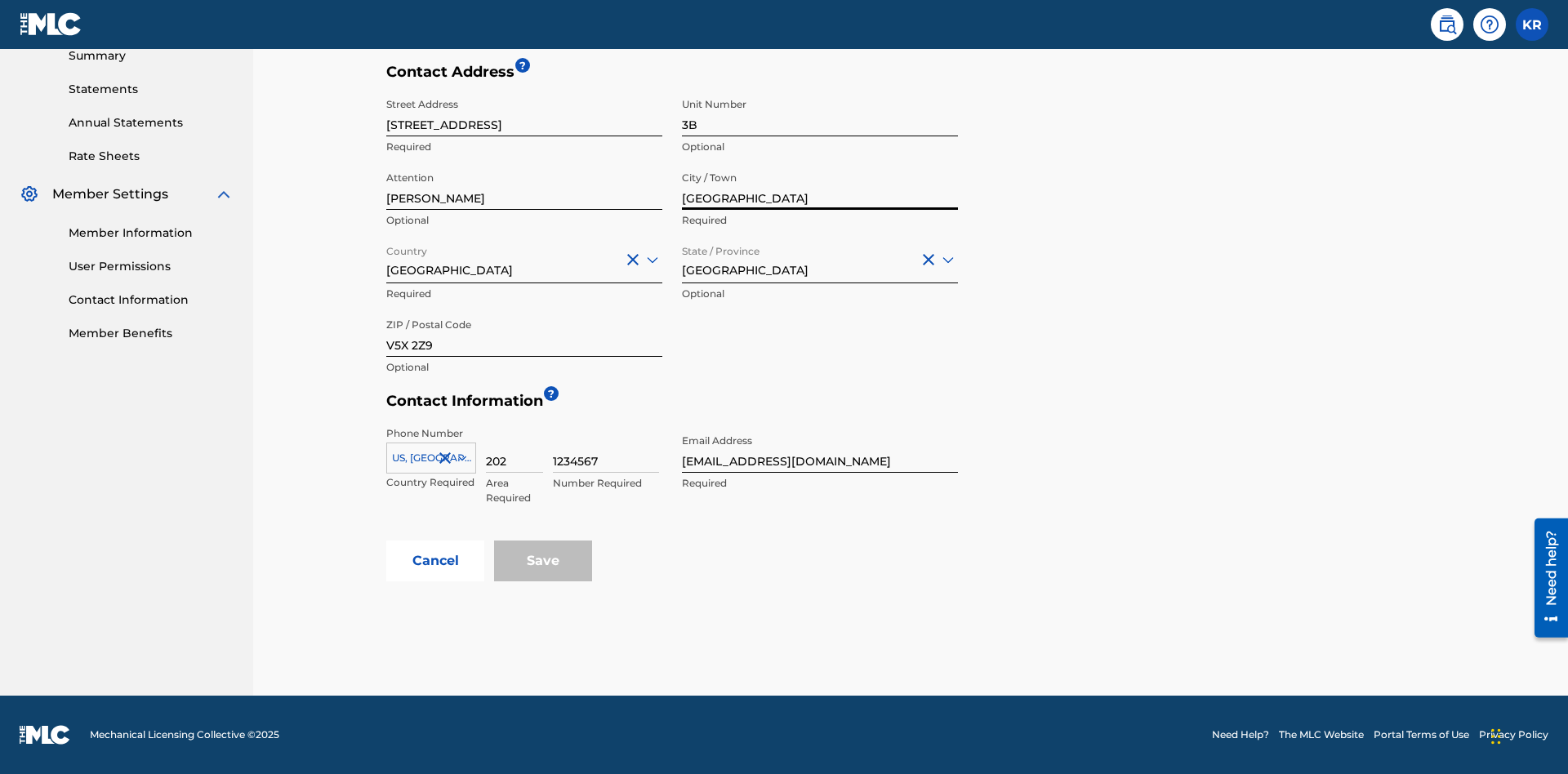
type input "North Sydney"
click at [524, 122] on input "123 Main Street" at bounding box center [524, 112] width 276 height 47
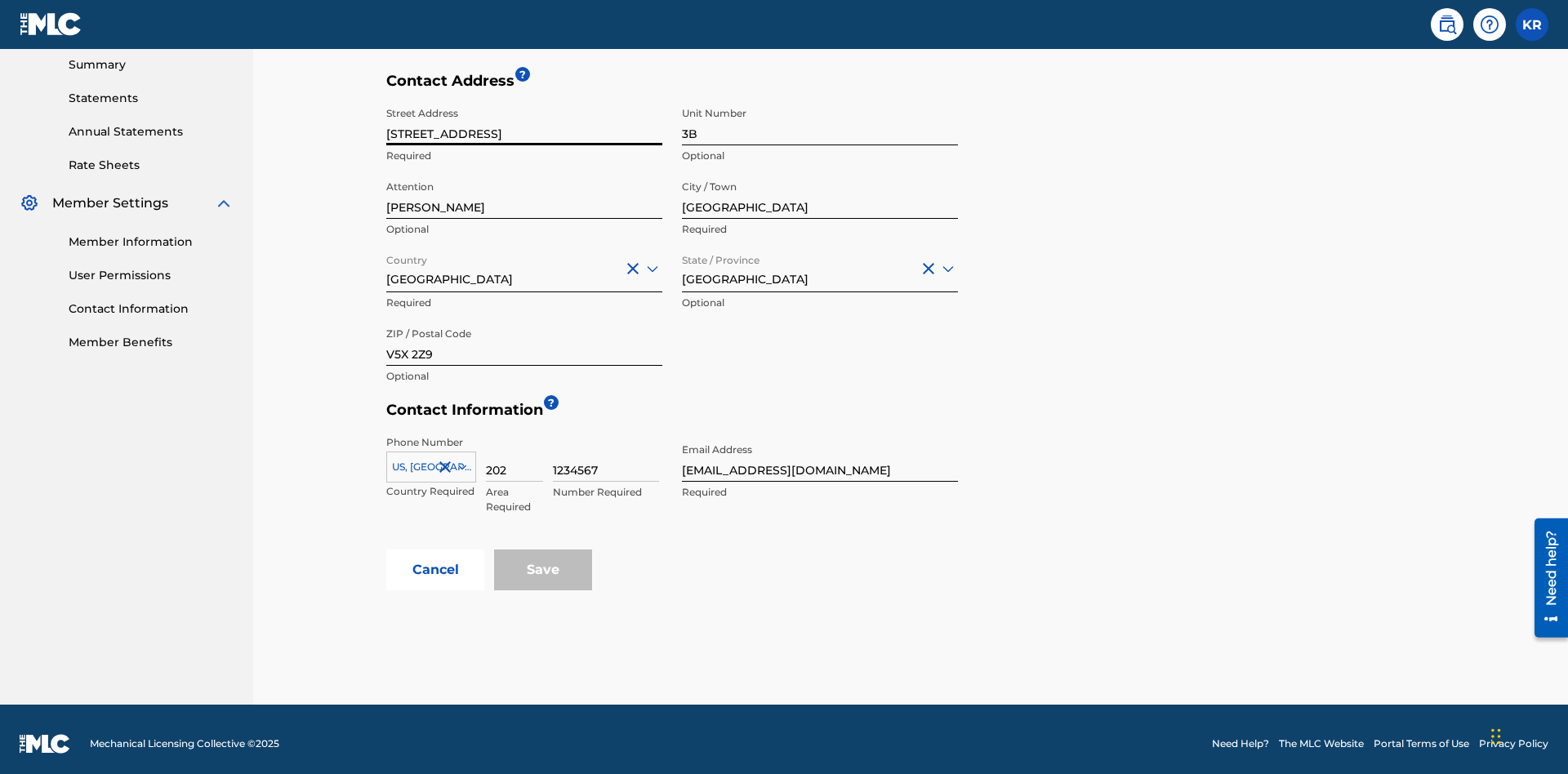
type input "900 Second Avenue"
click at [820, 122] on input "3B" at bounding box center [820, 122] width 276 height 47
type input "77"
click at [524, 186] on input "Jim Jones" at bounding box center [524, 195] width 276 height 47
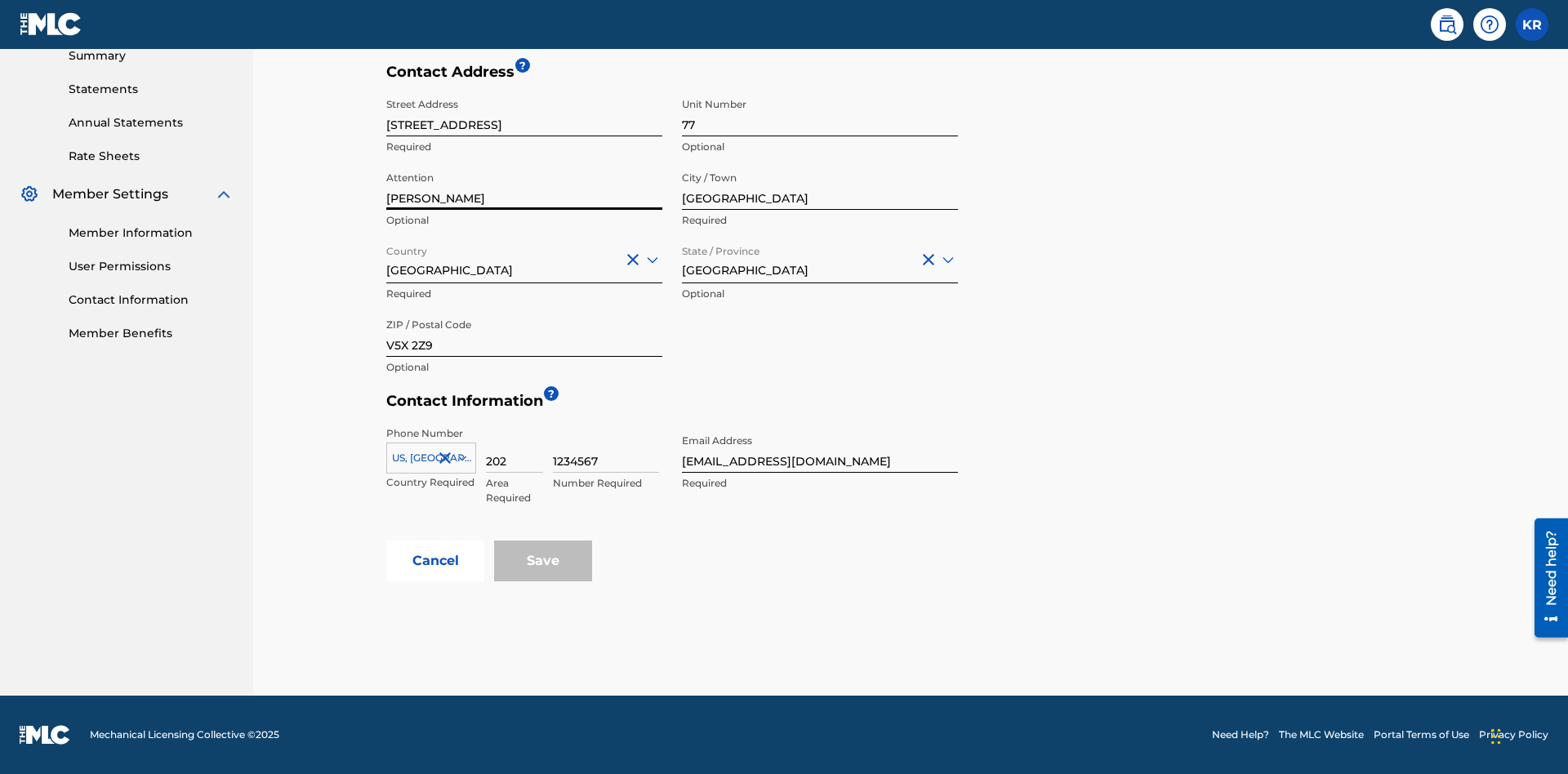
type input "Kim Miller"
click at [387, 259] on input "Country" at bounding box center [388, 259] width 4 height 17
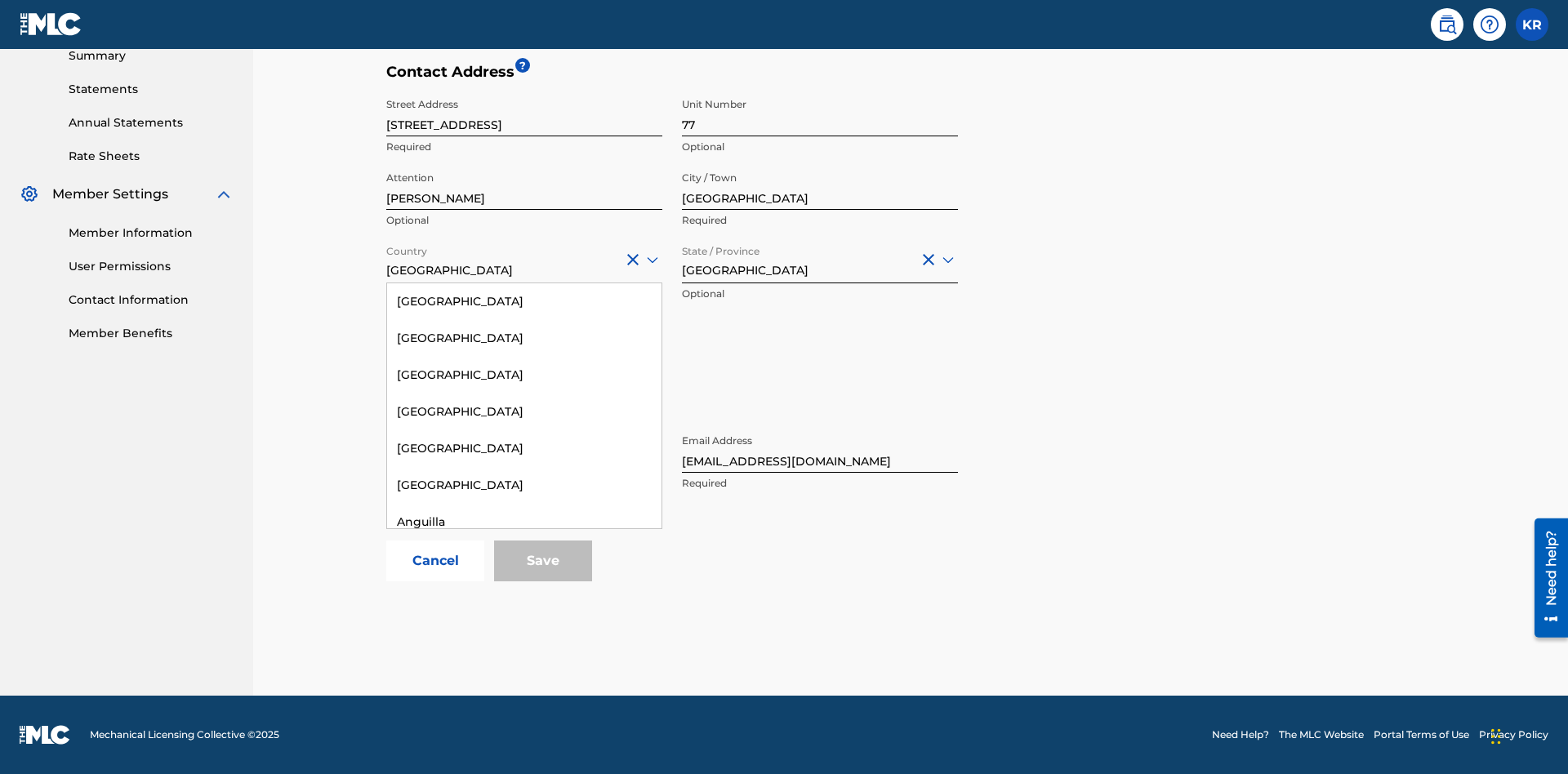
scroll to position [1053, 0]
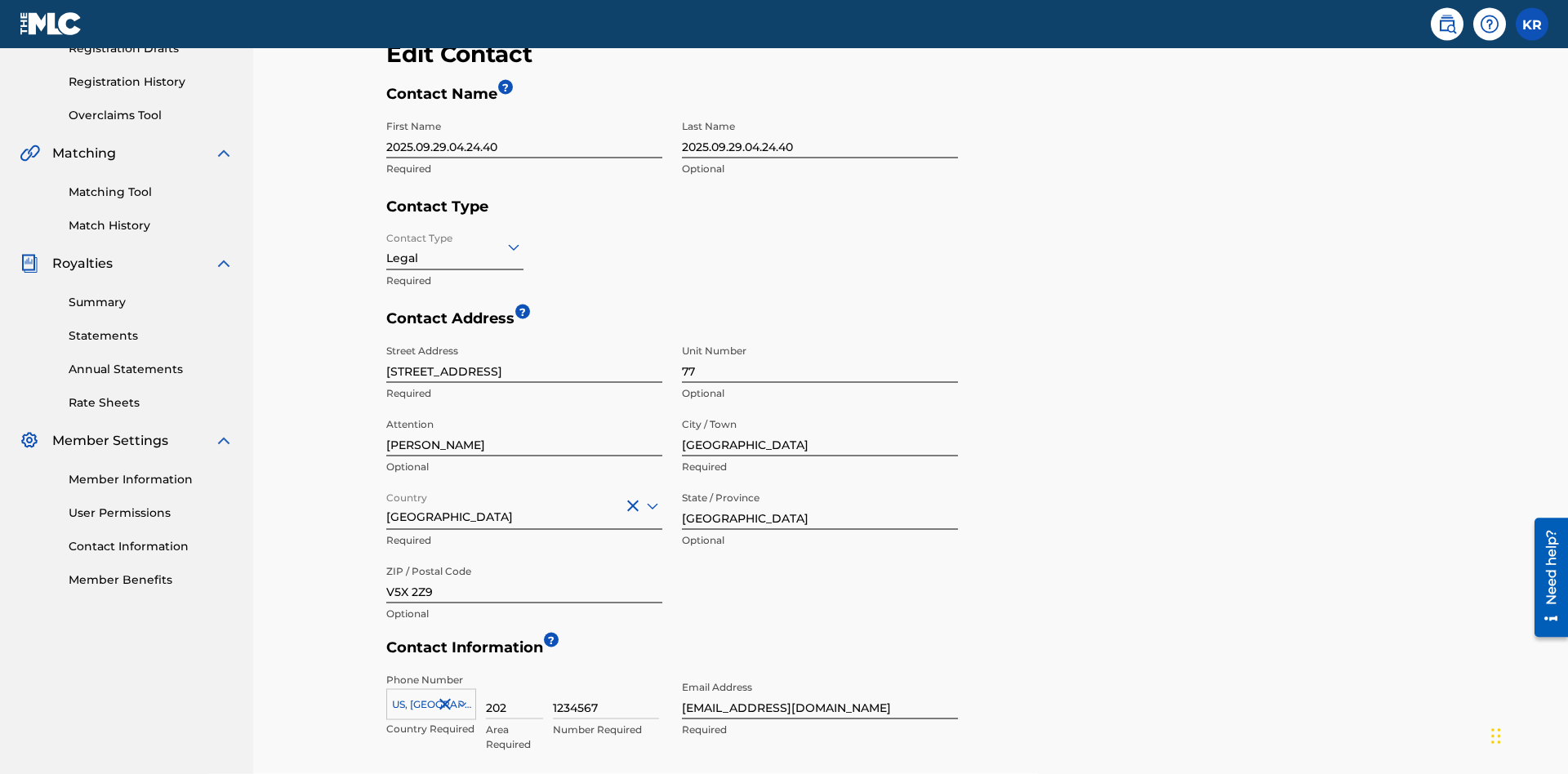
click at [820, 483] on input "British Columbia" at bounding box center [820, 506] width 276 height 47
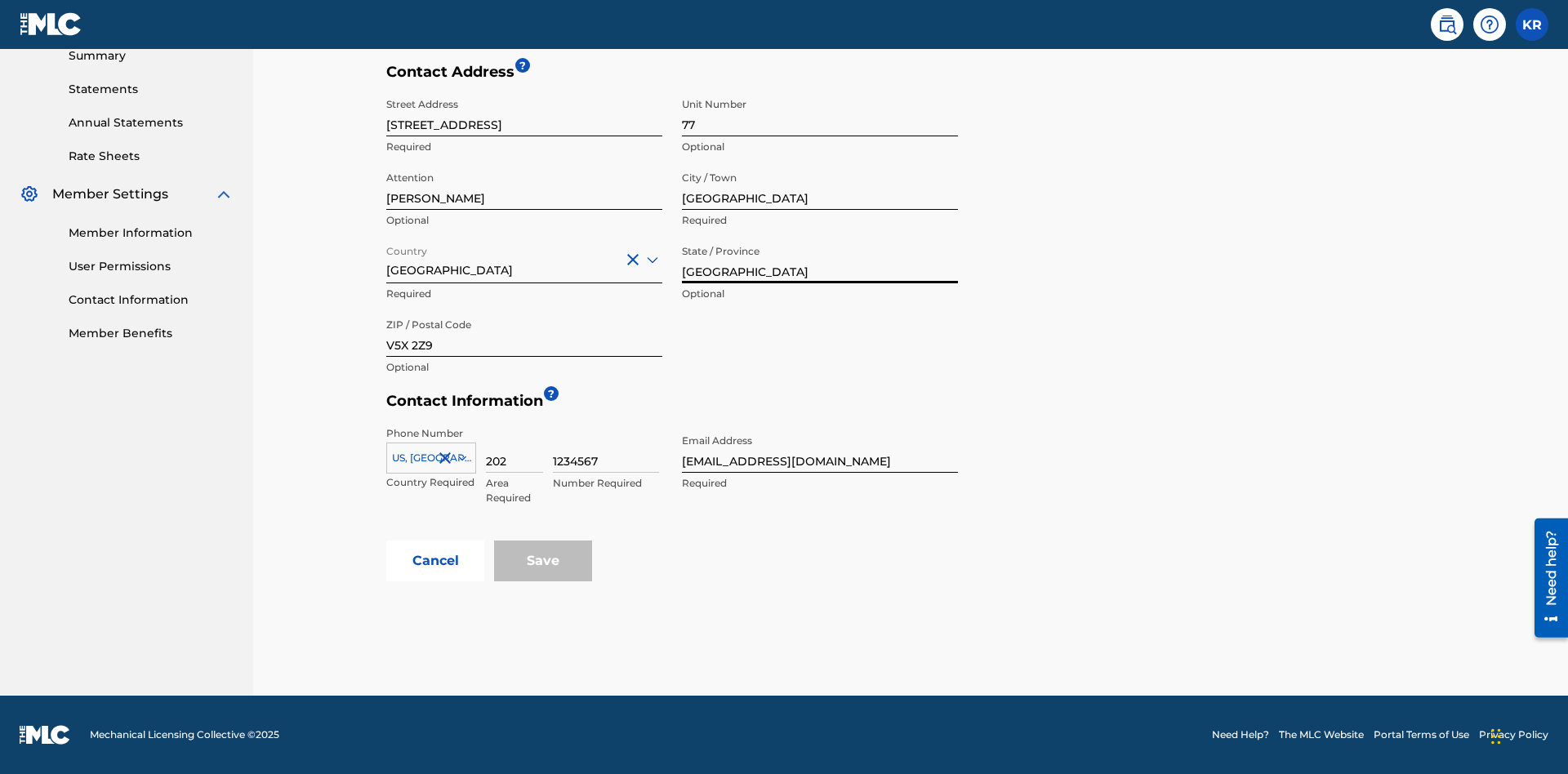
type input "NSW"
click at [524, 333] on input "V5X 2Z9" at bounding box center [524, 333] width 276 height 47
type input "2060"
click at [459, 458] on icon at bounding box center [462, 457] width 8 height 5
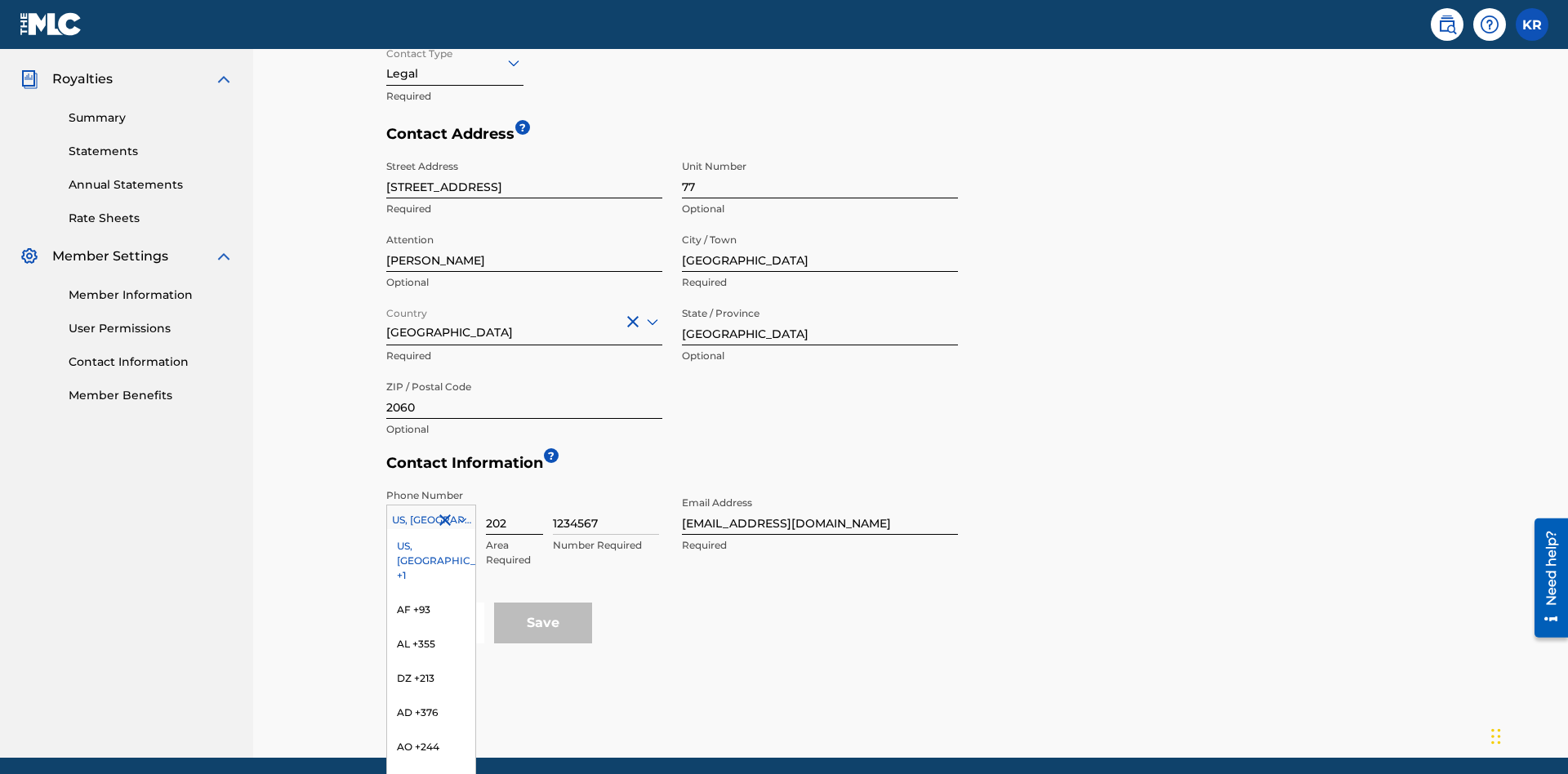
click at [515, 488] on input "202" at bounding box center [514, 511] width 58 height 47
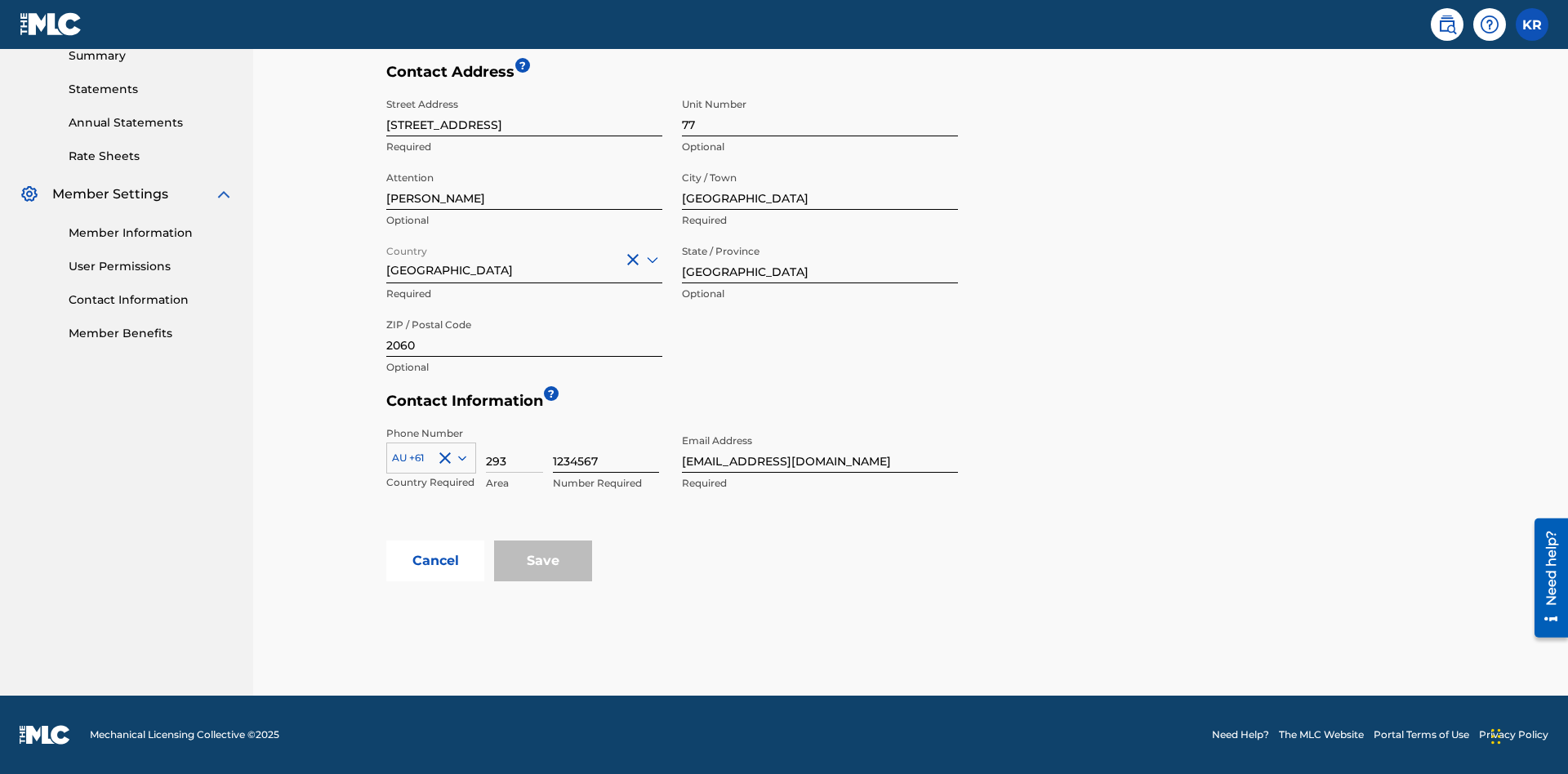
type input "293"
click at [606, 449] on input "1234567" at bounding box center [606, 449] width 106 height 47
type input "9196900"
click at [820, 449] on input "tester@email.com" at bounding box center [820, 449] width 276 height 47
type input "itPro@email.com"
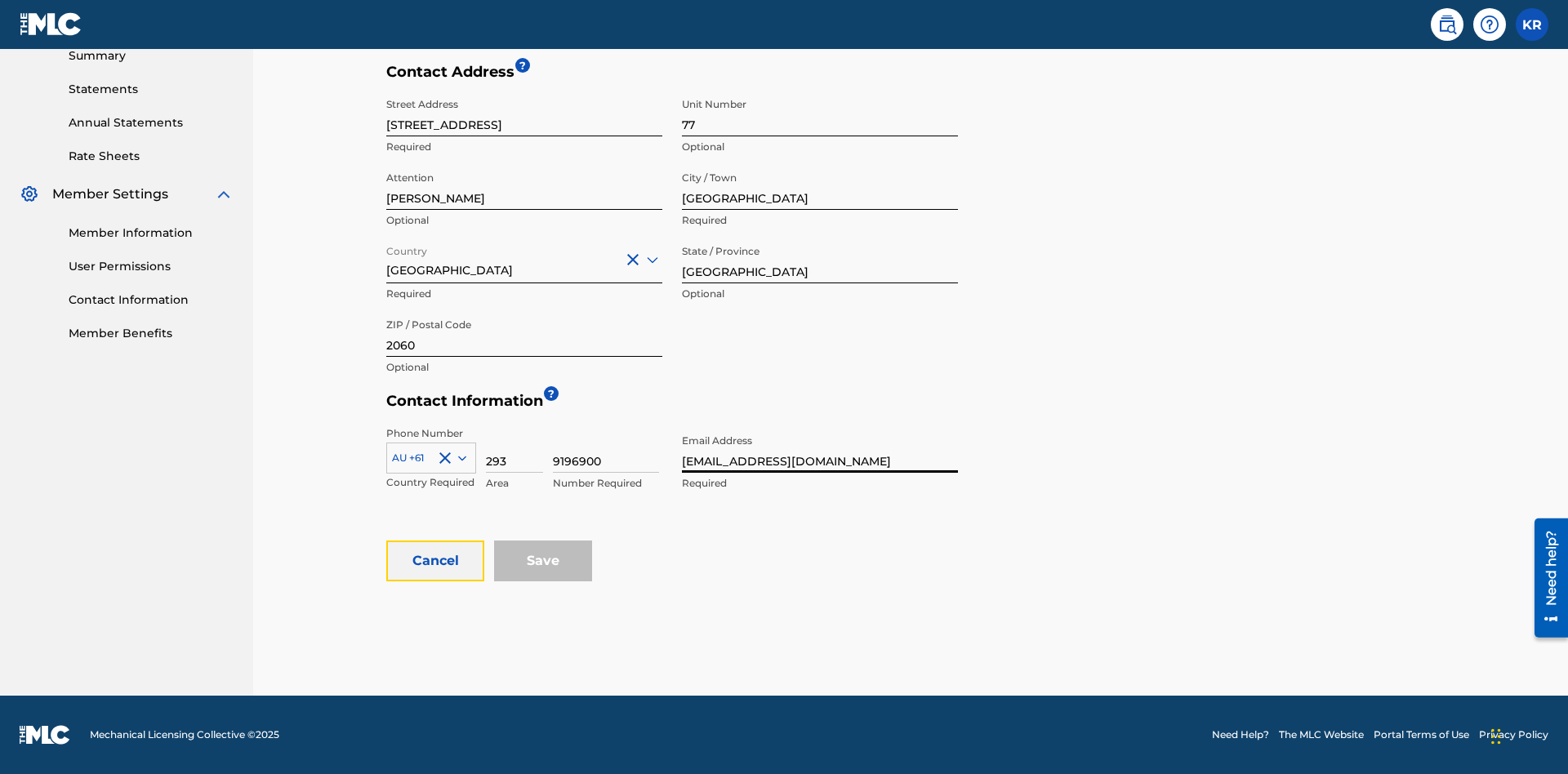
click at [435, 561] on button "Cancel" at bounding box center [434, 560] width 98 height 41
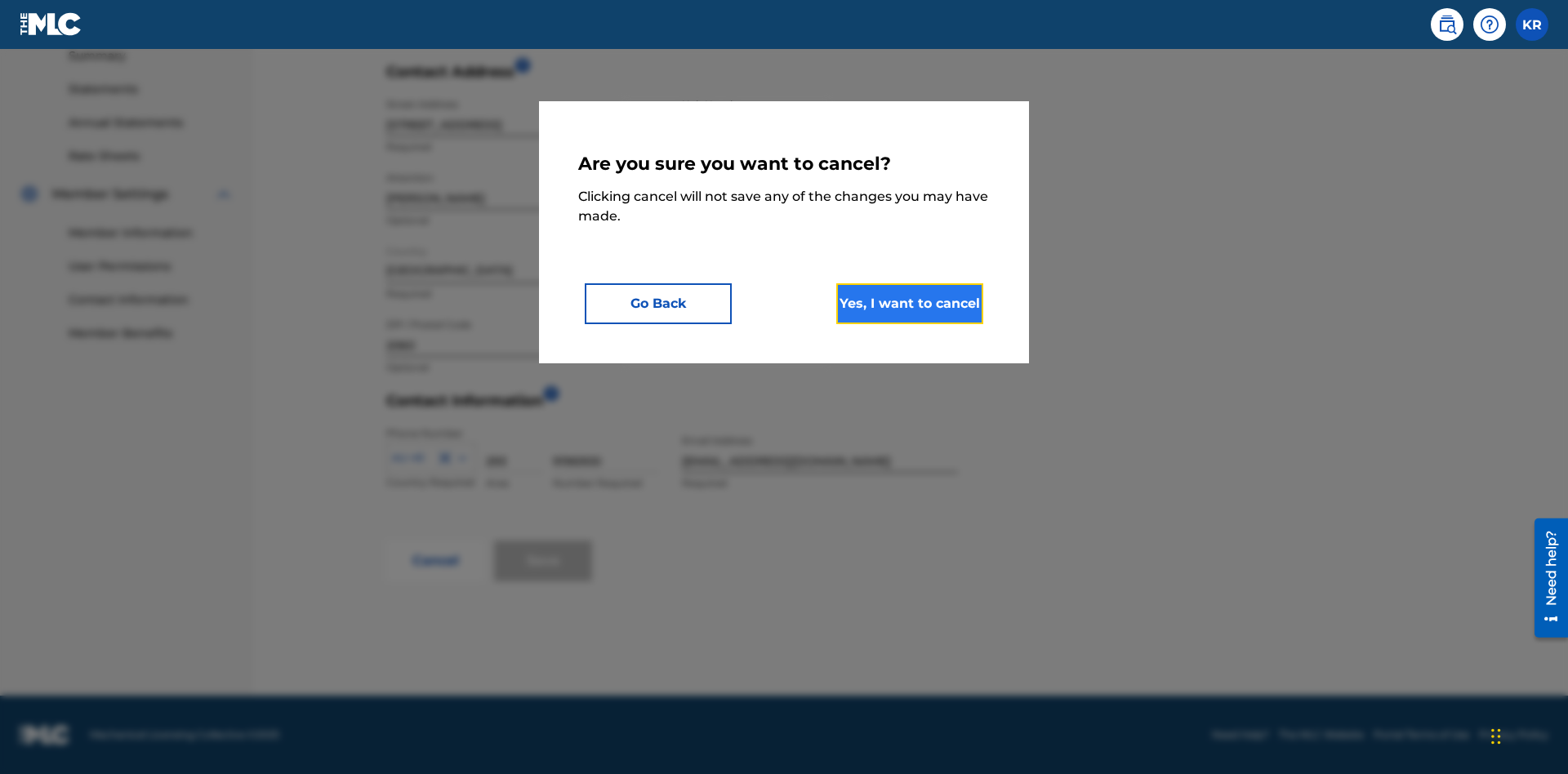
click at [910, 302] on button "Yes, I want to cancel" at bounding box center [910, 303] width 147 height 41
